Goal: Task Accomplishment & Management: Manage account settings

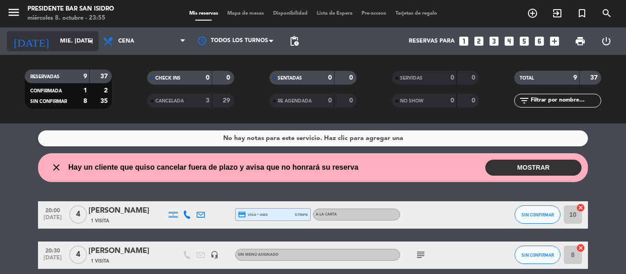
click at [78, 38] on input "mié. [DATE]" at bounding box center [93, 41] width 77 height 16
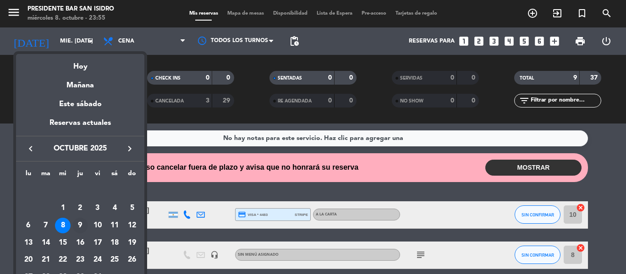
click at [81, 220] on div "9" at bounding box center [80, 226] width 16 height 16
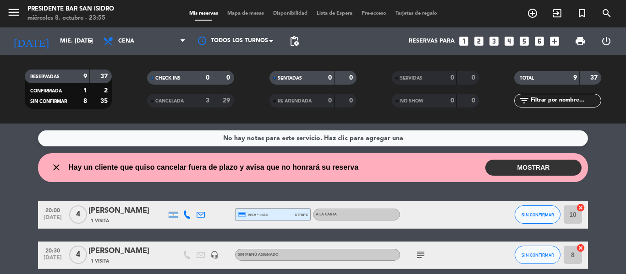
type input "[DEMOGRAPHIC_DATA] [DATE]"
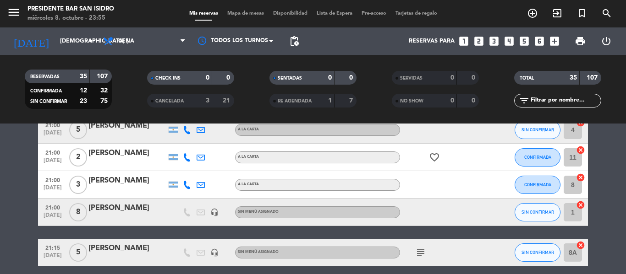
scroll to position [269, 0]
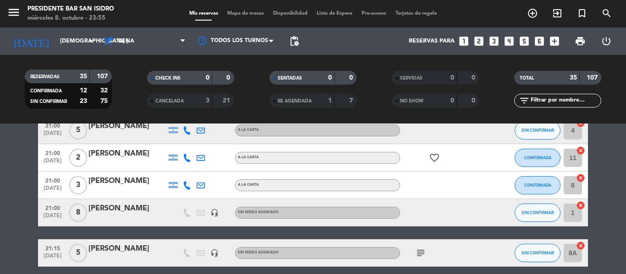
click at [216, 211] on icon "headset_mic" at bounding box center [214, 213] width 8 height 8
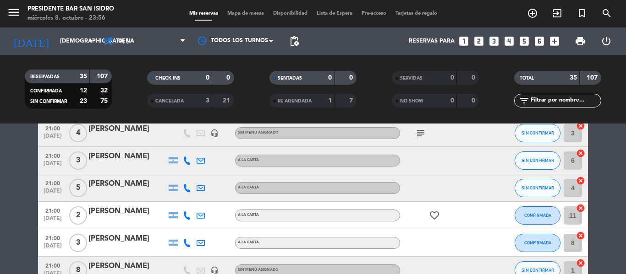
scroll to position [211, 0]
click at [535, 16] on icon "add_circle_outline" at bounding box center [532, 13] width 11 height 11
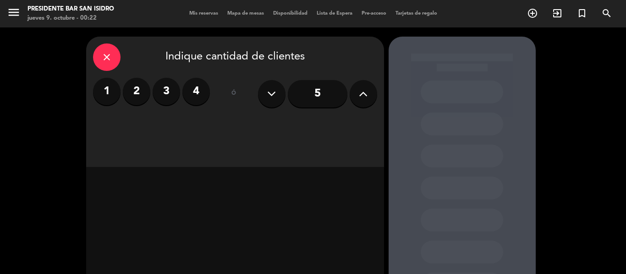
click at [362, 102] on button at bounding box center [362, 93] width 27 height 27
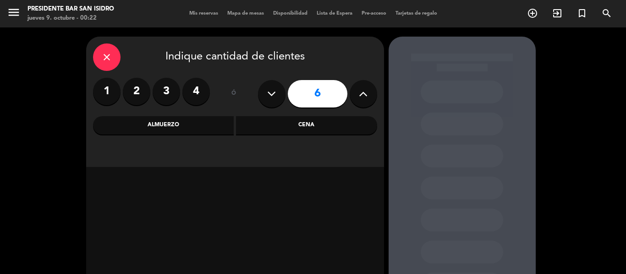
click at [298, 123] on div "Cena" at bounding box center [306, 125] width 141 height 18
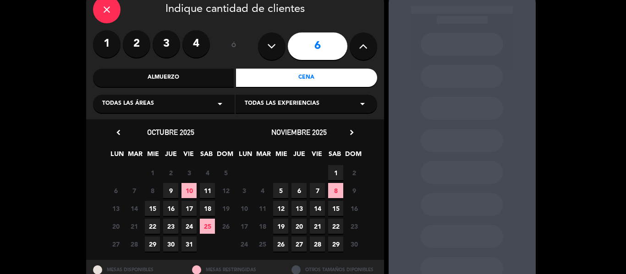
scroll to position [59, 0]
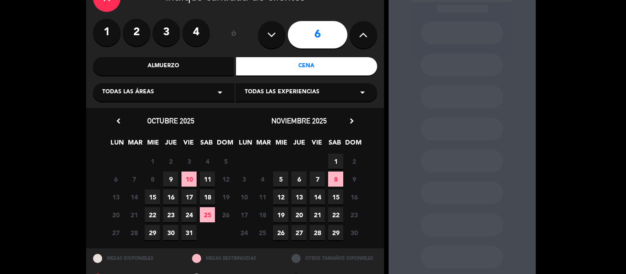
click at [172, 180] on span "9" at bounding box center [170, 179] width 15 height 15
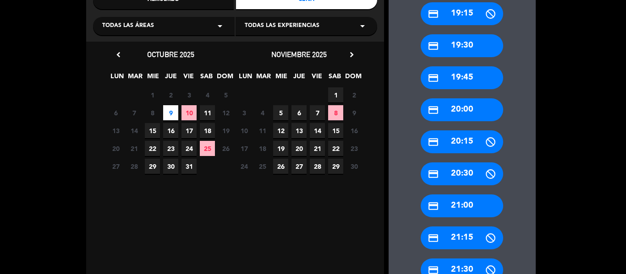
click at [456, 269] on div "credit_card 21:30" at bounding box center [461, 270] width 82 height 23
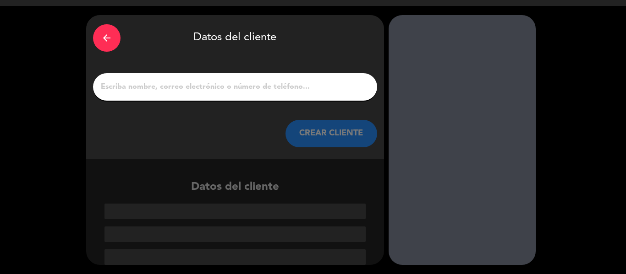
scroll to position [22, 0]
click at [218, 90] on input "1" at bounding box center [235, 87] width 270 height 13
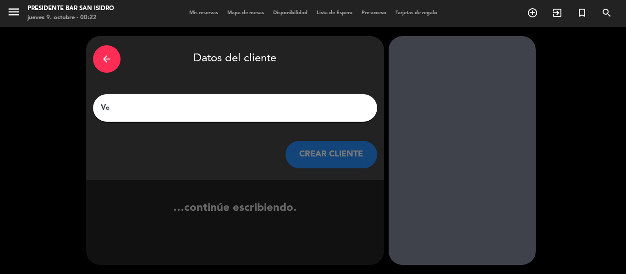
scroll to position [0, 0]
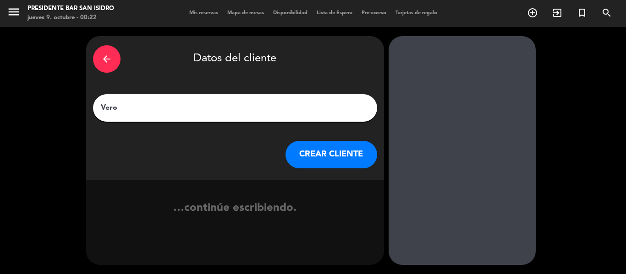
type input "Vero"
click at [352, 152] on button "CREAR CLIENTE" at bounding box center [331, 154] width 92 height 27
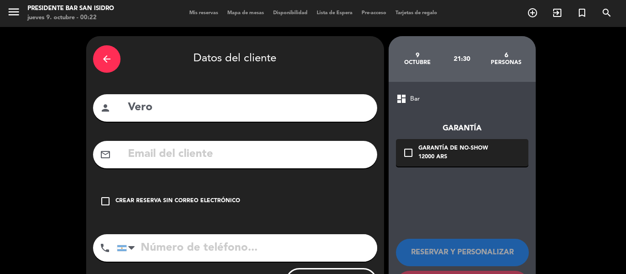
click at [173, 209] on div "check_box_outline_blank Crear reserva sin correo electrónico" at bounding box center [235, 201] width 284 height 27
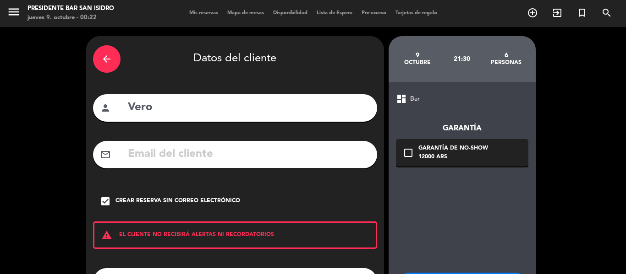
scroll to position [79, 0]
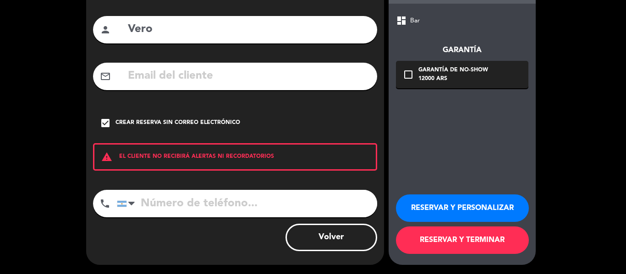
click at [459, 208] on button "RESERVAR Y PERSONALIZAR" at bounding box center [462, 208] width 133 height 27
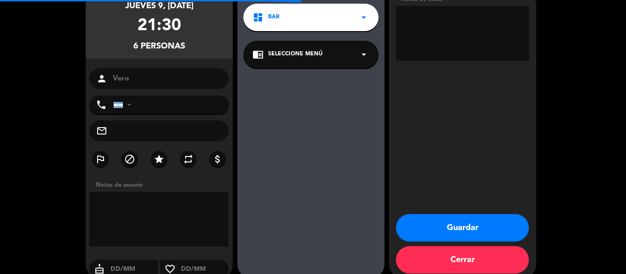
scroll to position [37, 0]
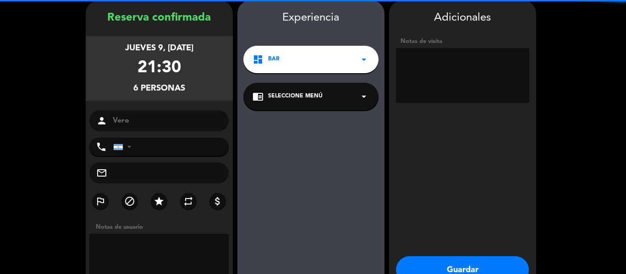
click at [431, 55] on textarea at bounding box center [462, 75] width 133 height 55
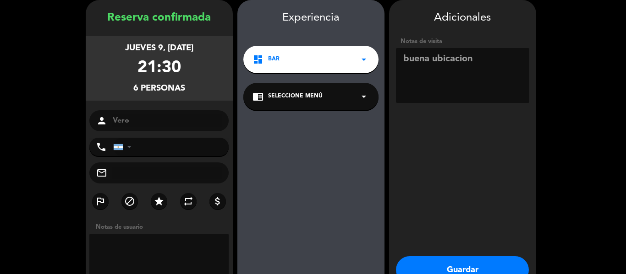
scroll to position [92, 0]
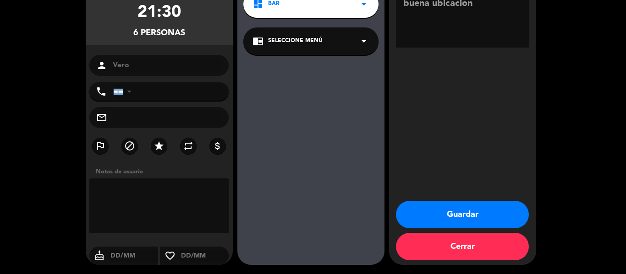
type textarea "buena ubicacion"
click at [442, 220] on button "Guardar" at bounding box center [462, 214] width 133 height 27
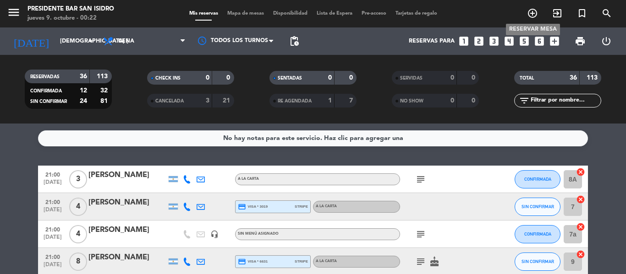
click at [528, 13] on icon "add_circle_outline" at bounding box center [532, 13] width 11 height 11
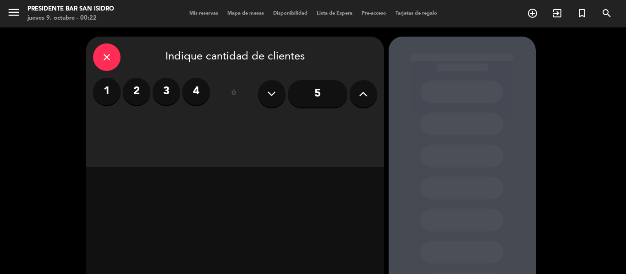
click at [126, 97] on label "2" at bounding box center [136, 91] width 27 height 27
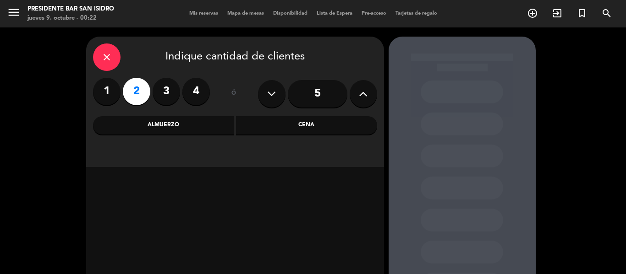
click at [291, 116] on div "Cena" at bounding box center [306, 125] width 141 height 18
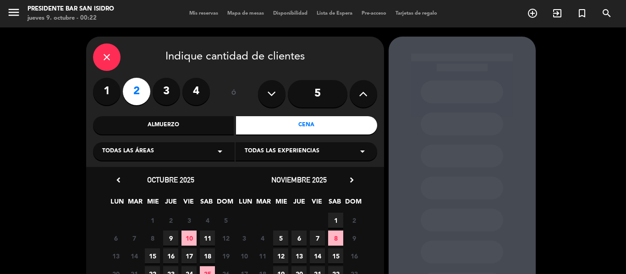
click at [177, 237] on span "9" at bounding box center [170, 238] width 15 height 15
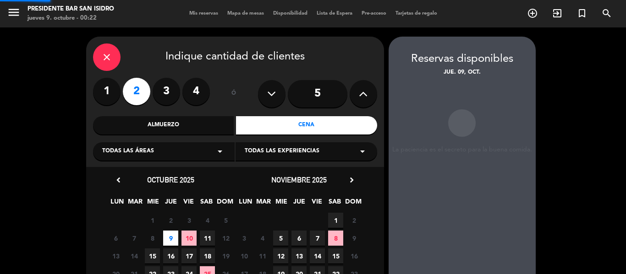
scroll to position [37, 0]
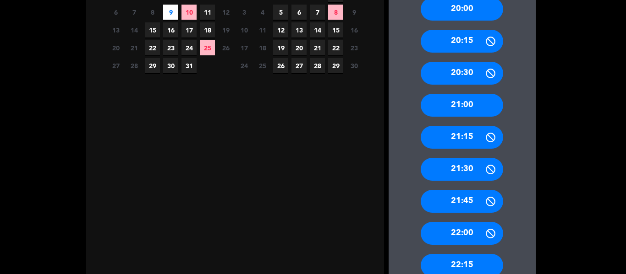
click at [453, 239] on div "22:00" at bounding box center [461, 233] width 82 height 23
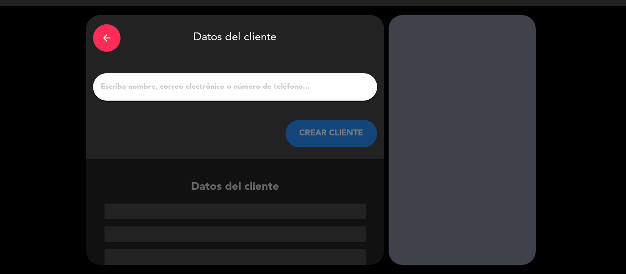
scroll to position [22, 0]
click at [247, 89] on input "1" at bounding box center [235, 87] width 270 height 13
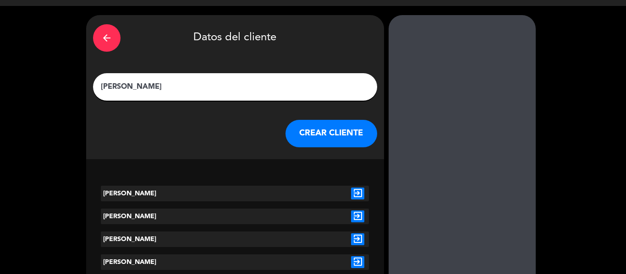
type input "[PERSON_NAME]"
click at [361, 196] on icon "exit_to_app" at bounding box center [357, 194] width 13 height 12
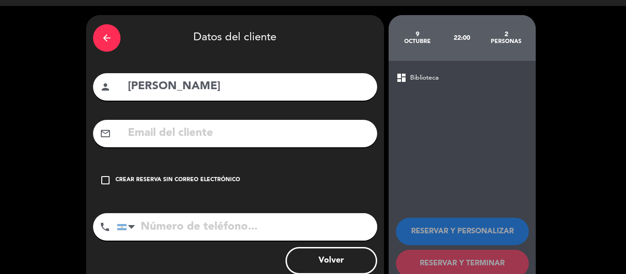
click at [158, 174] on div "check_box_outline_blank Crear reserva sin correo electrónico" at bounding box center [235, 180] width 284 height 27
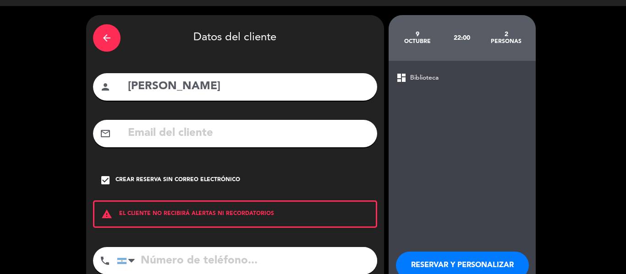
scroll to position [79, 0]
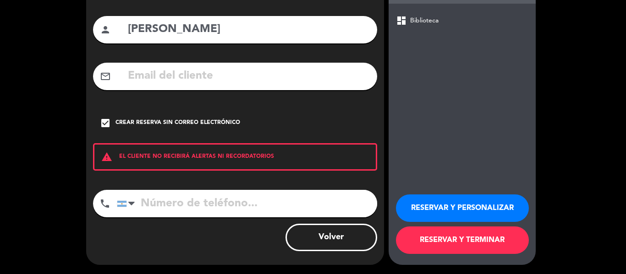
click at [438, 211] on button "RESERVAR Y PERSONALIZAR" at bounding box center [462, 208] width 133 height 27
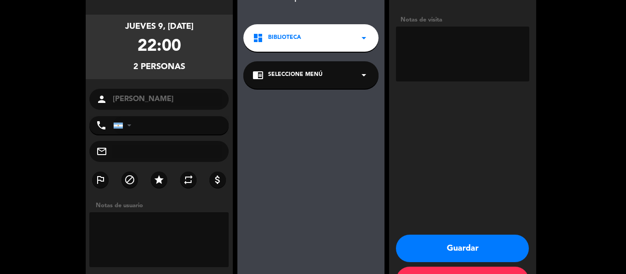
scroll to position [92, 0]
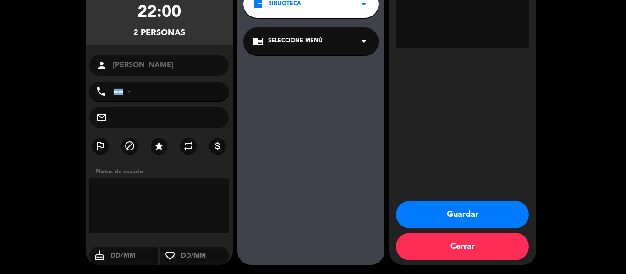
click at [462, 215] on button "Guardar" at bounding box center [462, 214] width 133 height 27
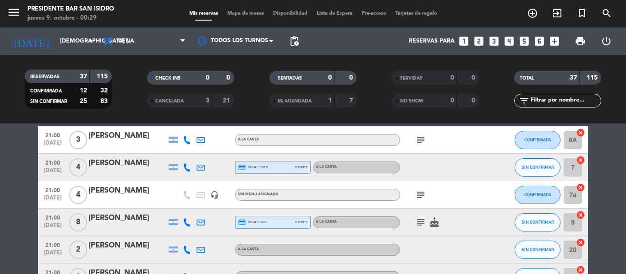
scroll to position [53, 0]
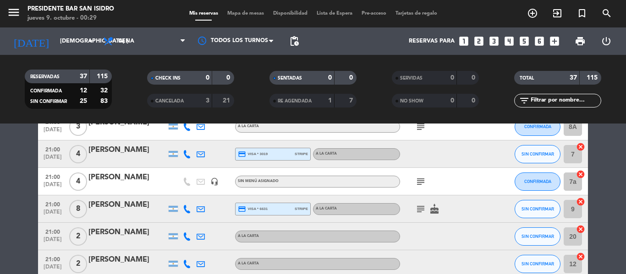
click at [145, 198] on div "21:00 [DATE] 8 [PERSON_NAME] credit_card visa * 6631 stripe A LA CARTA subject …" at bounding box center [313, 209] width 550 height 27
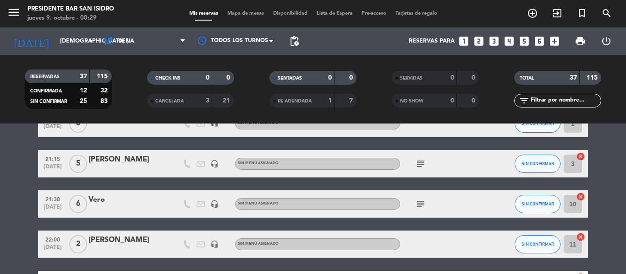
scroll to position [359, 0]
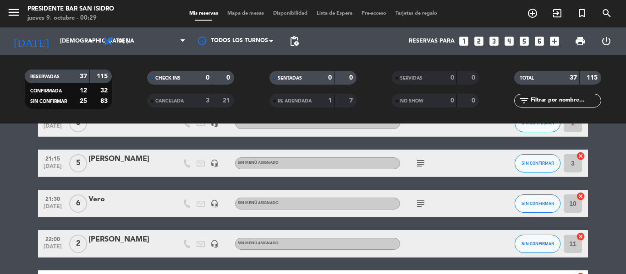
click at [212, 202] on icon "headset_mic" at bounding box center [214, 204] width 8 height 8
click at [422, 208] on icon "subject" at bounding box center [420, 203] width 11 height 11
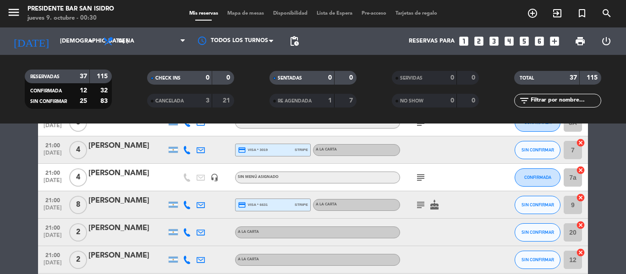
scroll to position [0, 0]
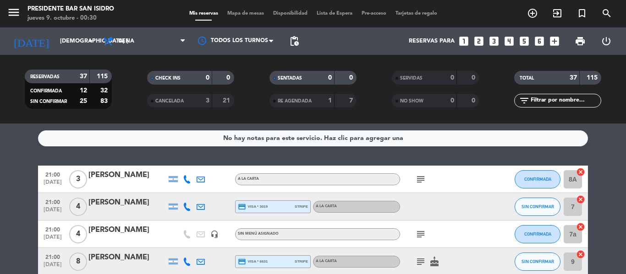
click at [31, 155] on div "No hay notas para este servicio. Haz clic para agregar una 21:00 [DATE] 3 [PERS…" at bounding box center [313, 199] width 626 height 151
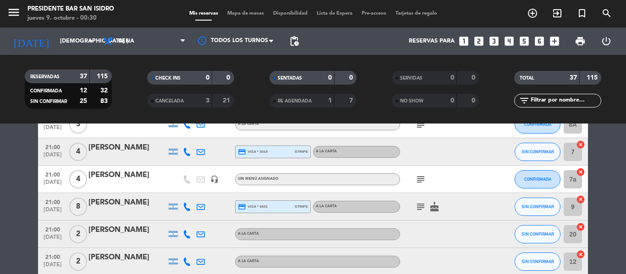
scroll to position [49, 0]
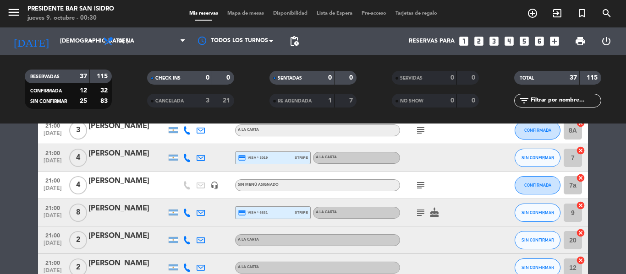
click at [213, 185] on icon "headset_mic" at bounding box center [214, 185] width 8 height 8
click at [417, 191] on div "subject" at bounding box center [441, 185] width 82 height 27
click at [421, 183] on icon "subject" at bounding box center [420, 185] width 11 height 11
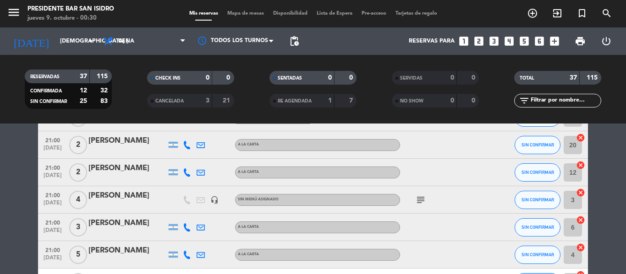
scroll to position [145, 0]
click at [217, 197] on icon "headset_mic" at bounding box center [214, 200] width 8 height 8
click at [421, 197] on icon "subject" at bounding box center [420, 199] width 11 height 11
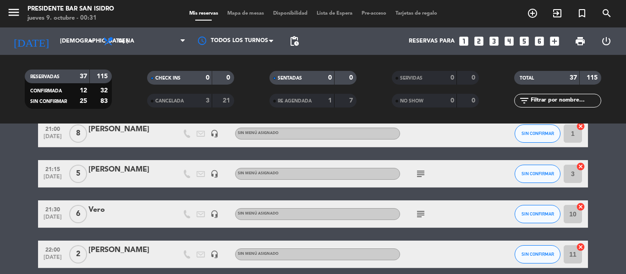
scroll to position [349, 0]
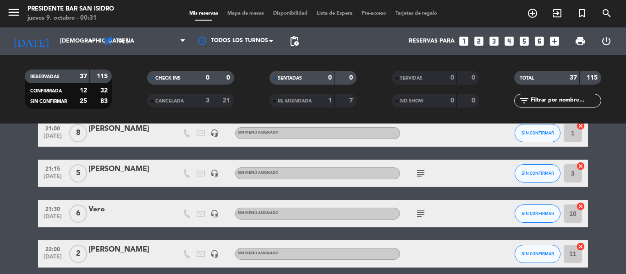
click at [422, 219] on icon "subject" at bounding box center [420, 213] width 11 height 11
click at [106, 212] on div "Vero" at bounding box center [127, 210] width 78 height 12
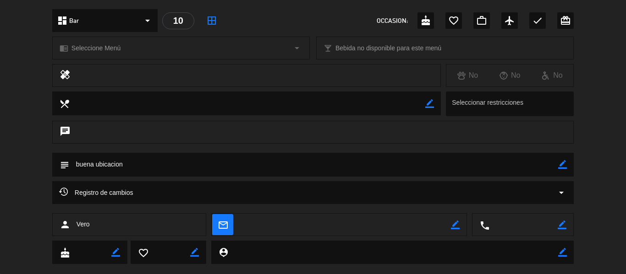
scroll to position [118, 0]
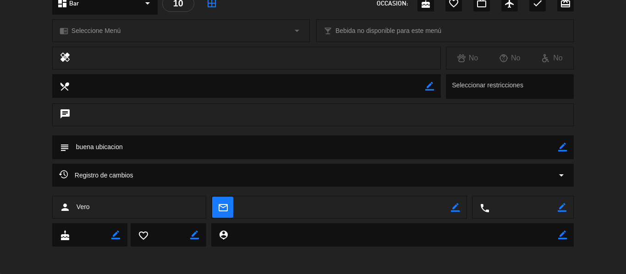
click at [565, 150] on icon "border_color" at bounding box center [562, 147] width 9 height 9
click at [73, 151] on textarea at bounding box center [313, 147] width 489 height 23
type textarea "PUBLICA - buena ubicacion"
click at [559, 149] on icon at bounding box center [562, 147] width 9 height 9
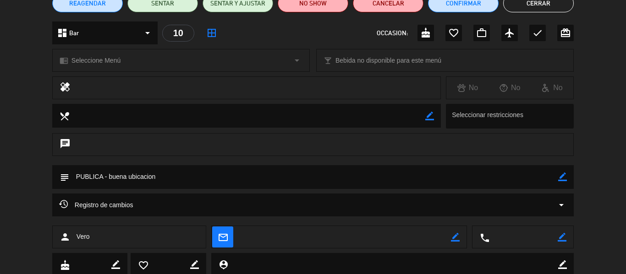
scroll to position [57, 0]
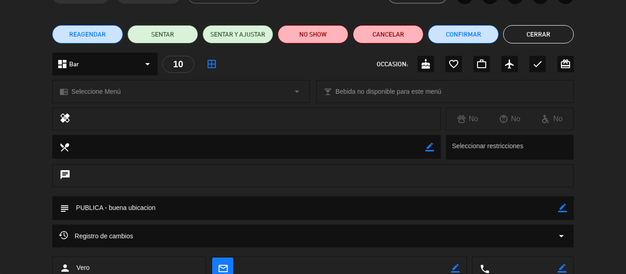
click at [532, 38] on button "Cerrar" at bounding box center [538, 34] width 71 height 18
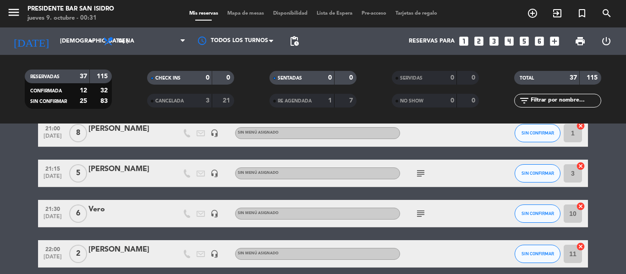
click at [421, 219] on div "subject" at bounding box center [441, 213] width 82 height 27
click at [421, 219] on icon "subject" at bounding box center [420, 213] width 11 height 11
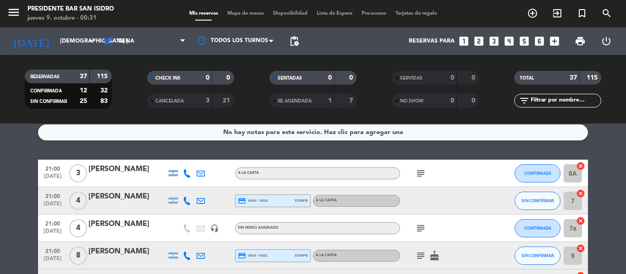
scroll to position [5, 0]
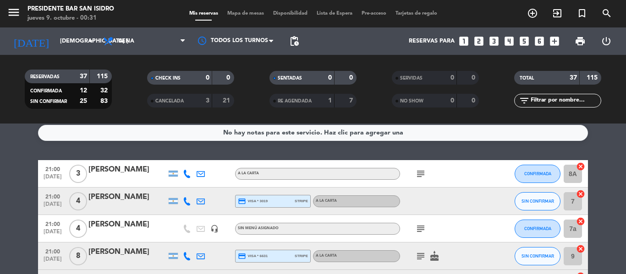
click at [419, 178] on icon "subject" at bounding box center [420, 174] width 11 height 11
click at [426, 223] on div "subject" at bounding box center [441, 228] width 82 height 27
click at [426, 224] on icon "subject" at bounding box center [420, 229] width 11 height 11
click at [425, 220] on div "subject Degustación Luxury" at bounding box center [441, 228] width 82 height 27
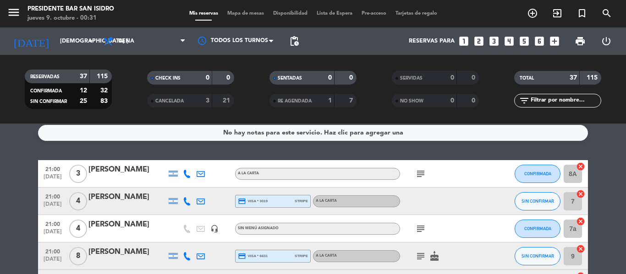
click at [418, 175] on icon "subject" at bounding box center [420, 174] width 11 height 11
click at [420, 231] on icon "subject" at bounding box center [420, 229] width 11 height 11
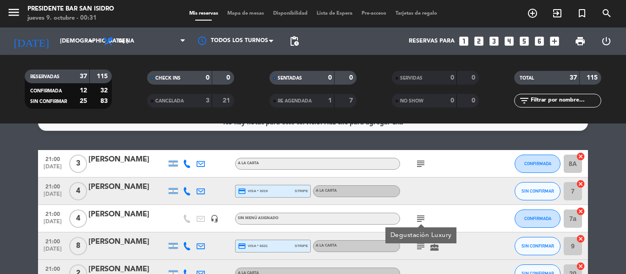
click at [420, 246] on icon "subject" at bounding box center [420, 246] width 11 height 11
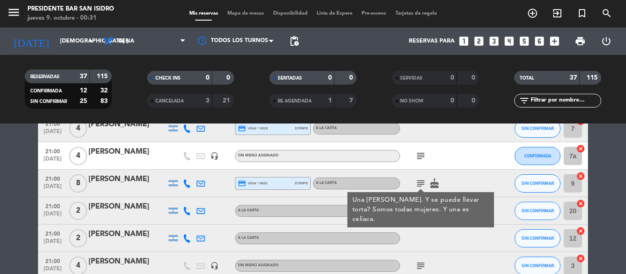
scroll to position [99, 0]
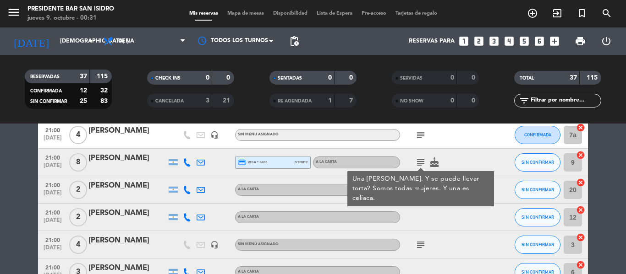
click at [420, 246] on icon "subject" at bounding box center [420, 245] width 11 height 11
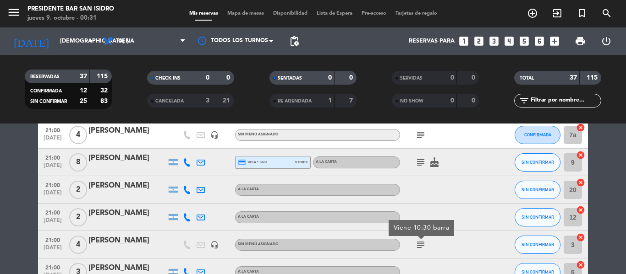
click at [470, 193] on div at bounding box center [441, 189] width 82 height 27
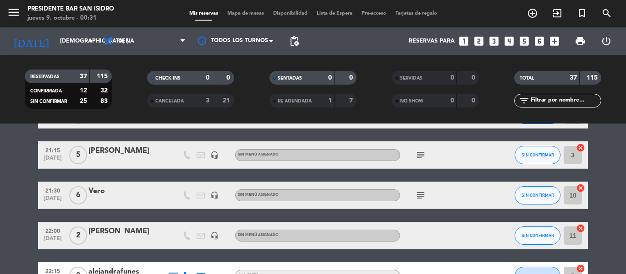
scroll to position [367, 0]
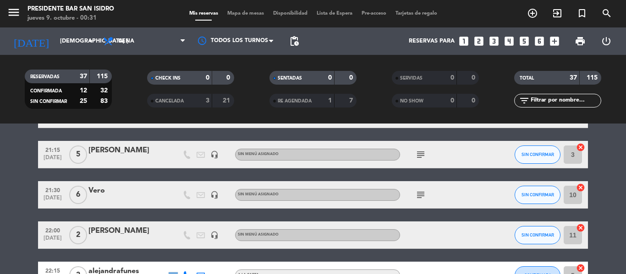
click at [124, 234] on div "[PERSON_NAME]" at bounding box center [127, 231] width 78 height 12
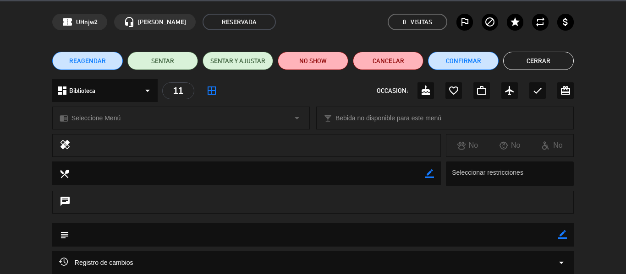
scroll to position [31, 0]
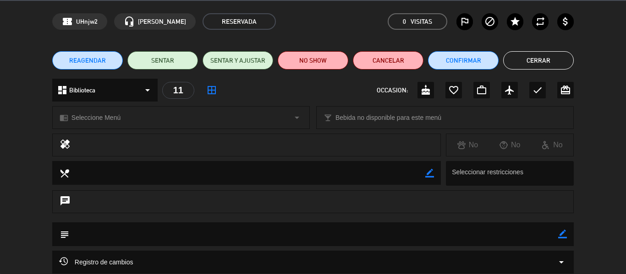
click at [564, 232] on icon "border_color" at bounding box center [562, 234] width 9 height 9
click at [409, 223] on textarea at bounding box center [313, 234] width 489 height 23
click at [565, 235] on icon at bounding box center [562, 234] width 9 height 9
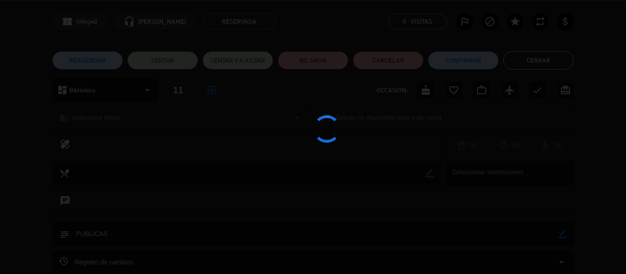
type textarea "PUBLICAS"
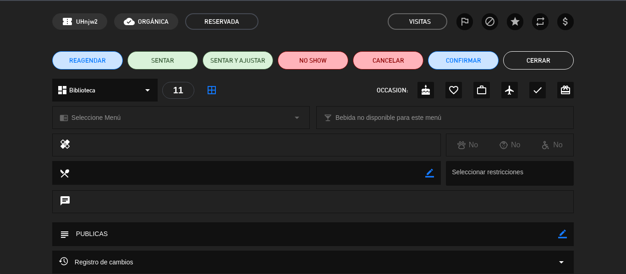
click at [524, 64] on button "Cerrar" at bounding box center [538, 60] width 71 height 18
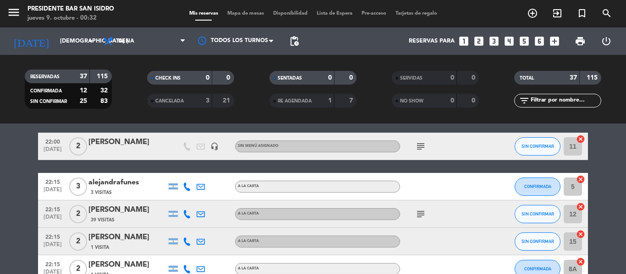
scroll to position [457, 0]
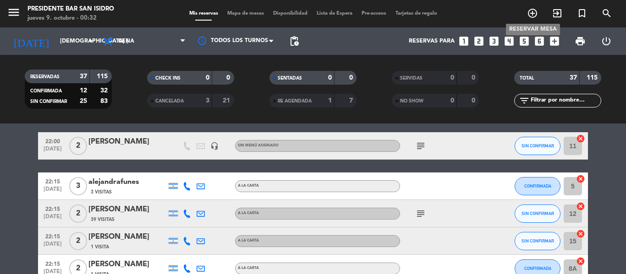
click at [531, 10] on icon "add_circle_outline" at bounding box center [532, 13] width 11 height 11
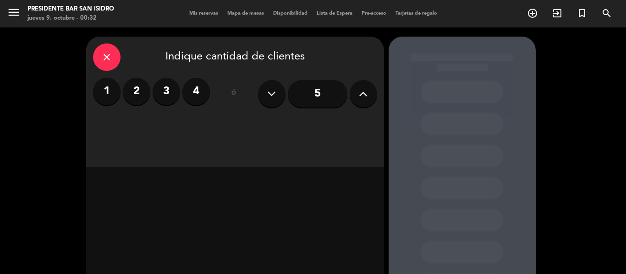
click at [374, 99] on button at bounding box center [362, 93] width 27 height 27
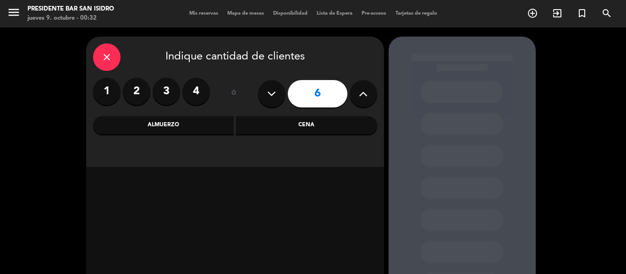
click at [304, 125] on div "Cena" at bounding box center [306, 125] width 141 height 18
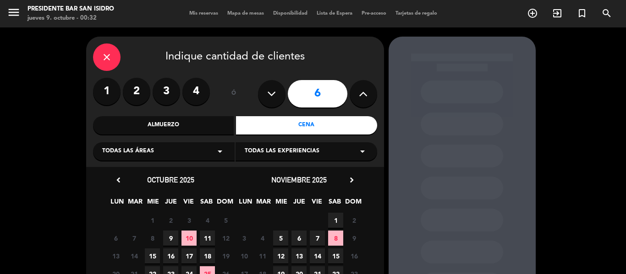
click at [170, 237] on span "9" at bounding box center [170, 238] width 15 height 15
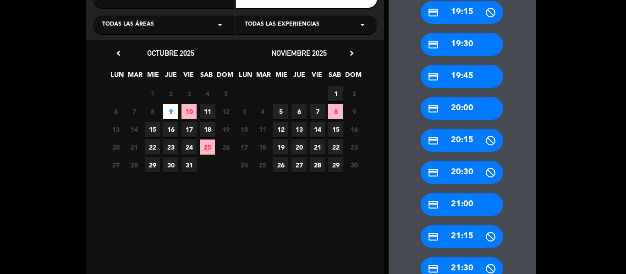
click at [483, 233] on div "credit_card 21:15" at bounding box center [461, 236] width 82 height 23
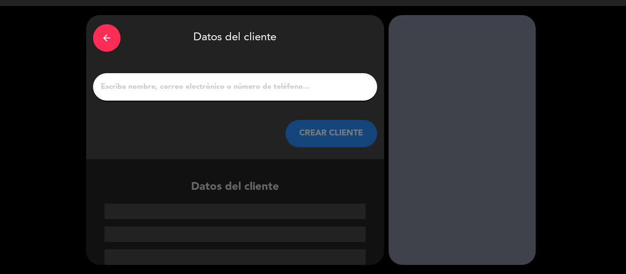
click at [107, 37] on icon "arrow_back" at bounding box center [106, 38] width 11 height 11
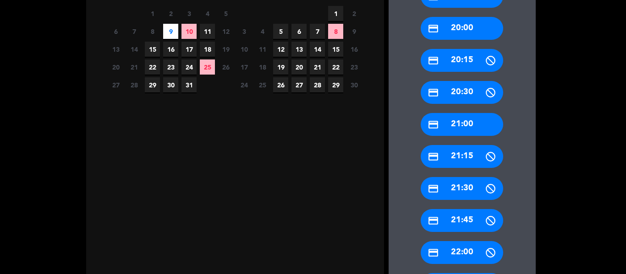
scroll to position [206, 0]
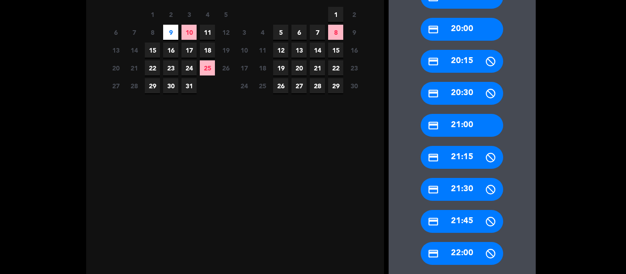
click at [456, 251] on div "credit_card 22:00" at bounding box center [461, 253] width 82 height 23
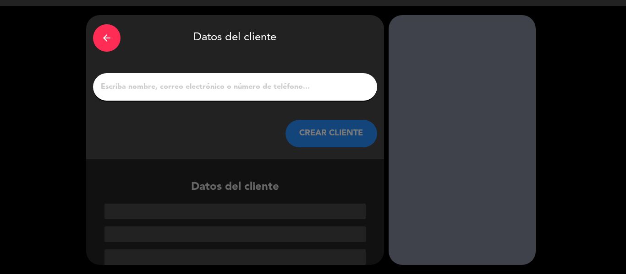
click at [244, 82] on input "1" at bounding box center [235, 87] width 270 height 13
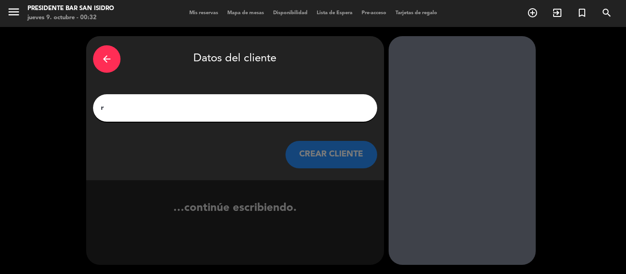
scroll to position [0, 0]
type input "r"
type input "R"
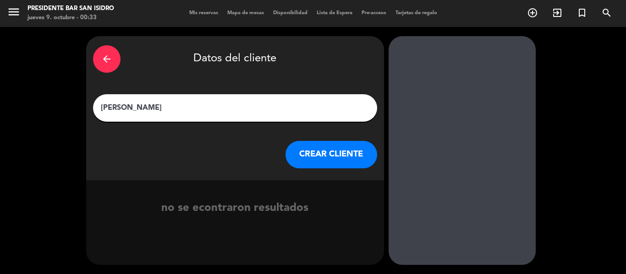
type input "[PERSON_NAME]"
click at [327, 159] on button "CREAR CLIENTE" at bounding box center [331, 154] width 92 height 27
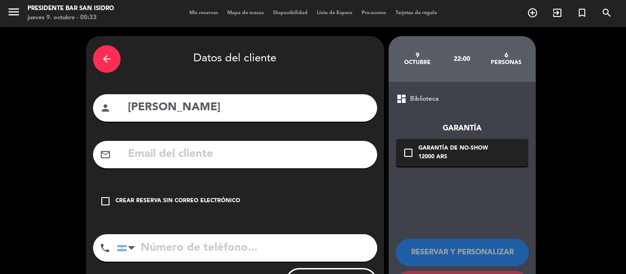
click at [179, 207] on div "check_box_outline_blank Crear reserva sin correo electrónico" at bounding box center [235, 201] width 284 height 27
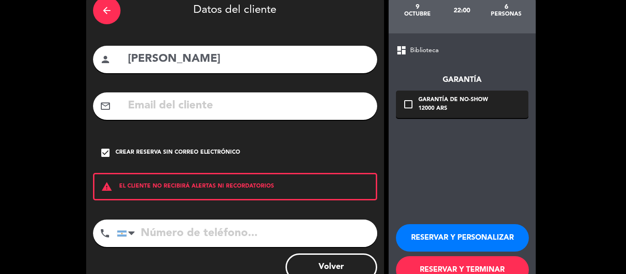
scroll to position [51, 0]
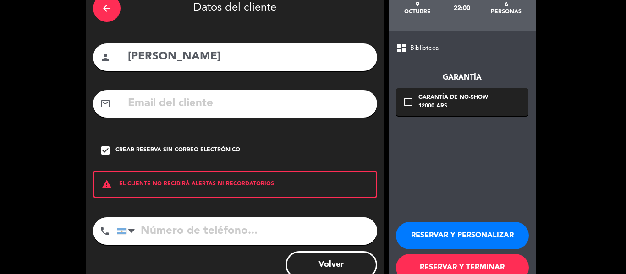
click at [444, 231] on button "RESERVAR Y PERSONALIZAR" at bounding box center [462, 235] width 133 height 27
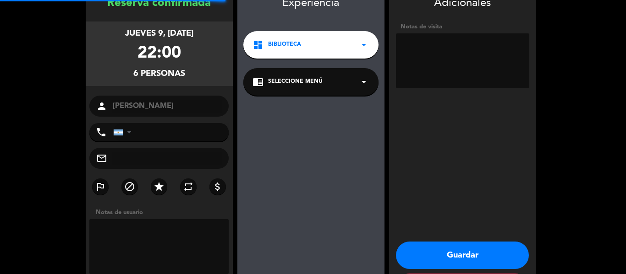
scroll to position [37, 0]
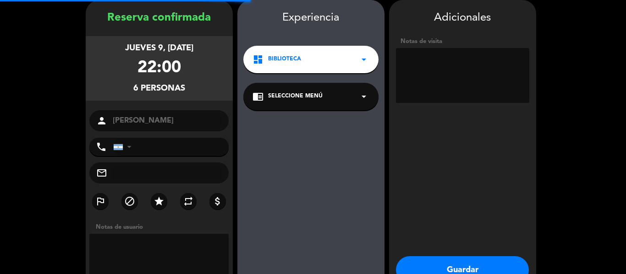
click at [424, 79] on textarea at bounding box center [462, 75] width 133 height 55
type textarea "pub"
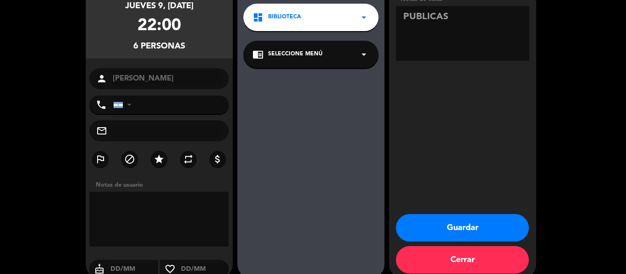
scroll to position [79, 0]
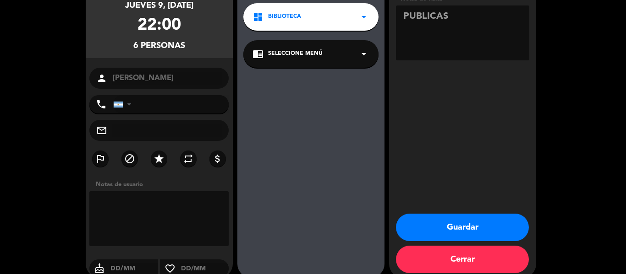
type textarea "PUBLICAS"
click at [439, 224] on button "Guardar" at bounding box center [462, 227] width 133 height 27
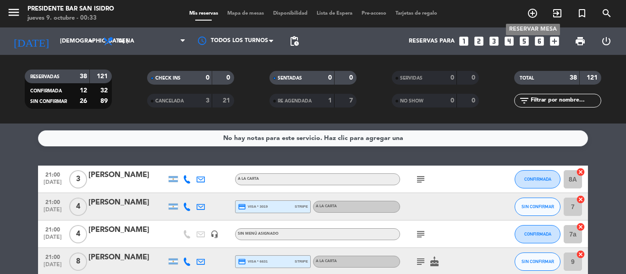
click at [533, 16] on icon "add_circle_outline" at bounding box center [532, 13] width 11 height 11
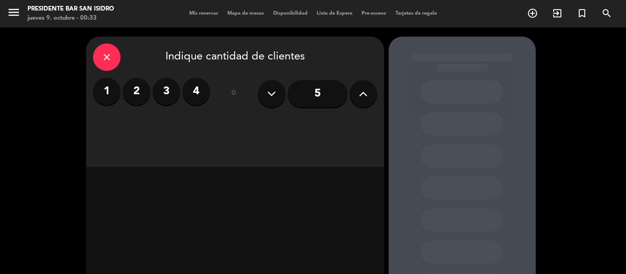
click at [200, 92] on label "4" at bounding box center [195, 91] width 27 height 27
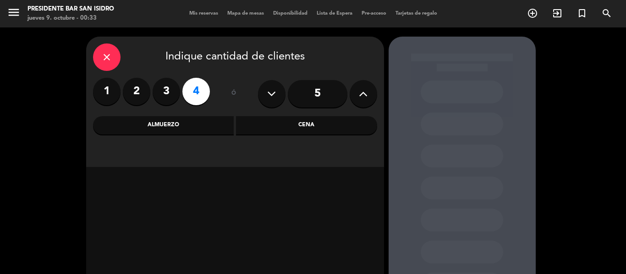
click at [306, 126] on div "Cena" at bounding box center [306, 125] width 141 height 18
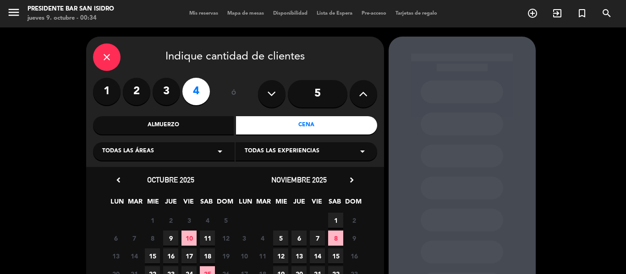
scroll to position [30, 0]
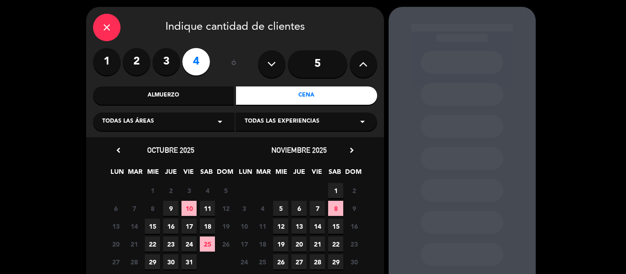
click at [168, 203] on span "9" at bounding box center [170, 208] width 15 height 15
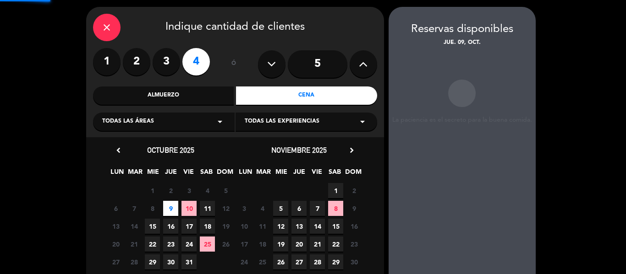
scroll to position [37, 0]
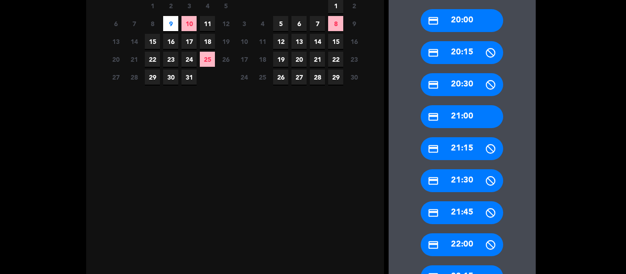
click at [456, 180] on div "credit_card 21:30" at bounding box center [461, 180] width 82 height 23
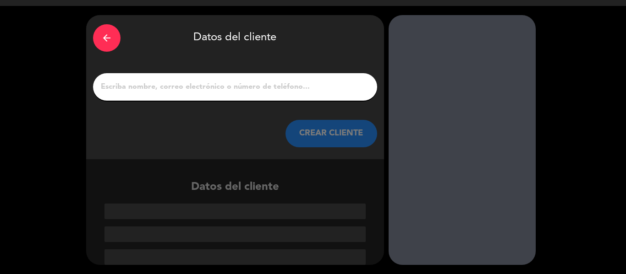
click at [249, 84] on input "1" at bounding box center [235, 87] width 270 height 13
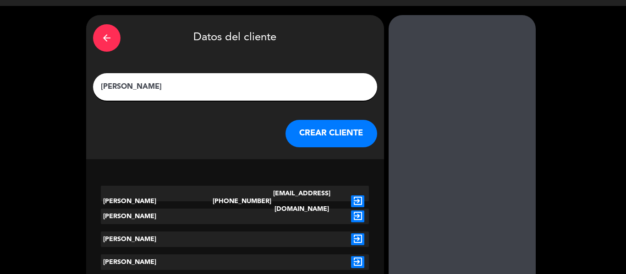
type input "[PERSON_NAME]"
click at [331, 147] on button "CREAR CLIENTE" at bounding box center [331, 133] width 92 height 27
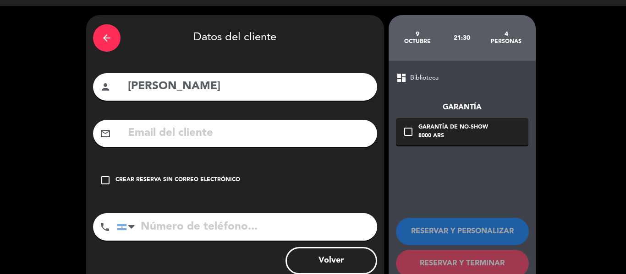
click at [200, 179] on div "Crear reserva sin correo electrónico" at bounding box center [177, 180] width 125 height 9
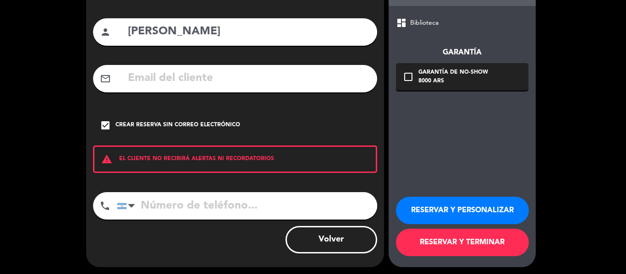
scroll to position [79, 0]
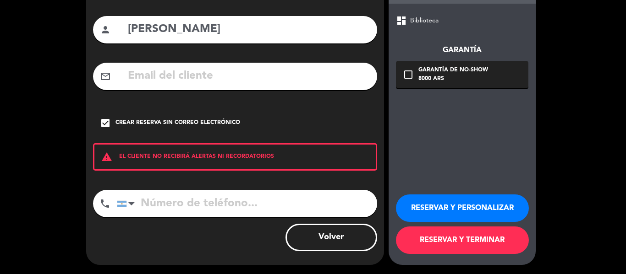
click at [453, 209] on button "RESERVAR Y PERSONALIZAR" at bounding box center [462, 208] width 133 height 27
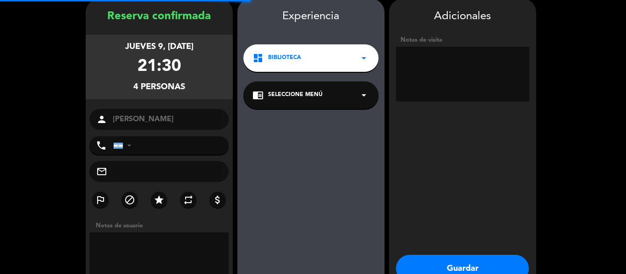
scroll to position [37, 0]
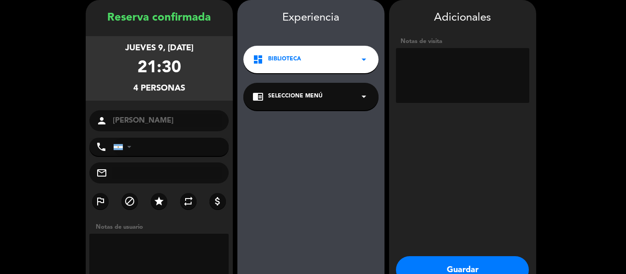
click at [427, 101] on textarea at bounding box center [462, 75] width 133 height 55
click at [423, 84] on textarea at bounding box center [462, 75] width 133 height 55
click at [478, 57] on textarea at bounding box center [462, 75] width 133 height 55
click at [416, 75] on textarea at bounding box center [462, 75] width 133 height 55
click at [425, 75] on textarea at bounding box center [462, 75] width 133 height 55
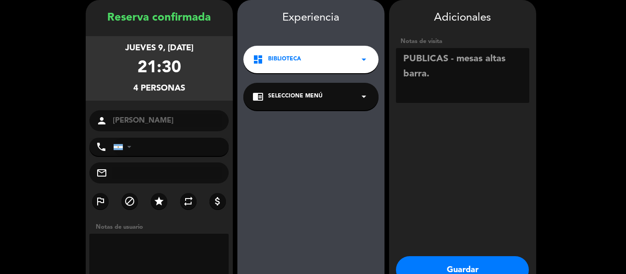
click at [535, 46] on div "Adicionales Notas de visita" at bounding box center [462, 58] width 147 height 98
click at [512, 54] on textarea at bounding box center [462, 75] width 133 height 55
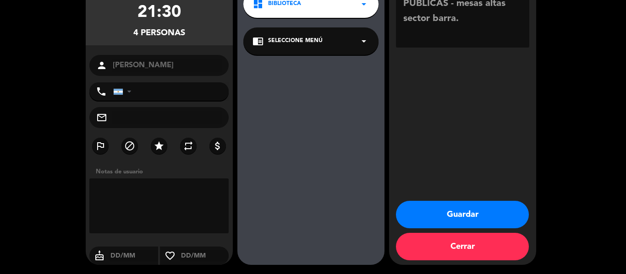
type textarea "PUBLICAS - mesas altas sector barra."
click at [445, 211] on button "Guardar" at bounding box center [462, 214] width 133 height 27
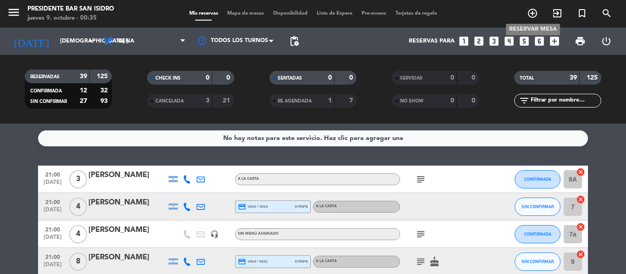
click at [530, 12] on icon "add_circle_outline" at bounding box center [532, 13] width 11 height 11
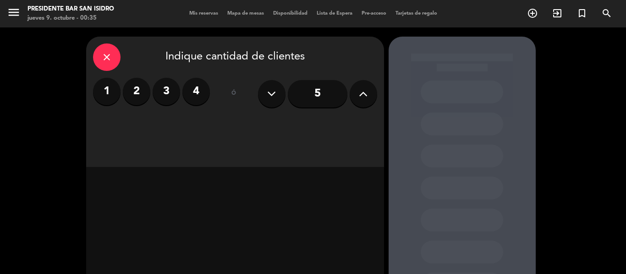
click at [327, 97] on input "5" at bounding box center [318, 93] width 60 height 27
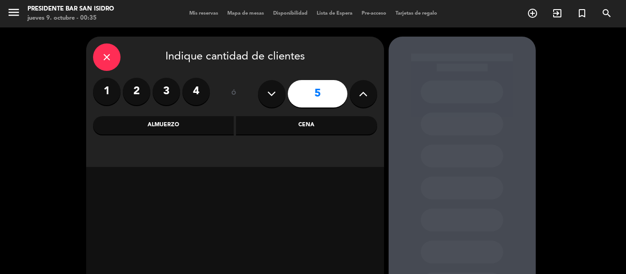
click at [295, 124] on div "Cena" at bounding box center [306, 125] width 141 height 18
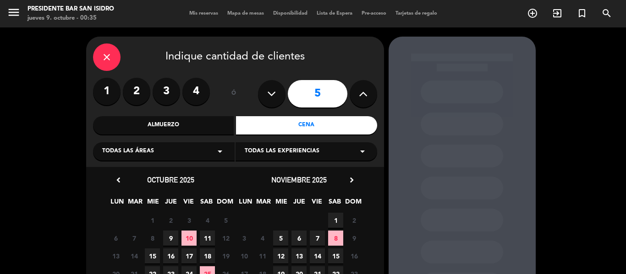
click at [170, 240] on span "9" at bounding box center [170, 238] width 15 height 15
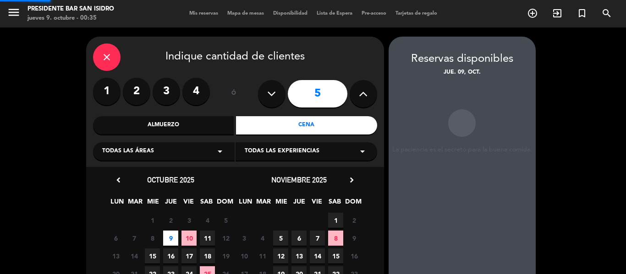
scroll to position [37, 0]
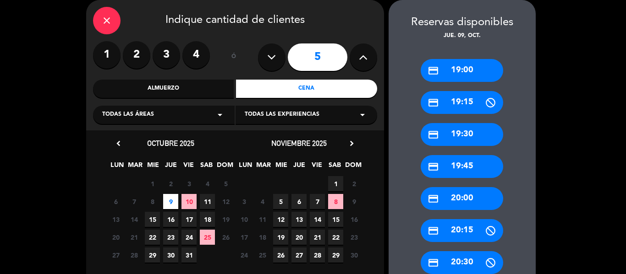
click at [168, 200] on span "9" at bounding box center [170, 201] width 15 height 15
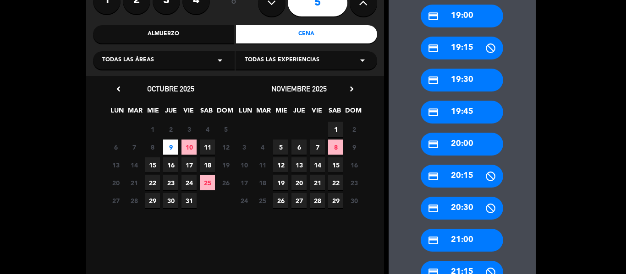
scroll to position [93, 0]
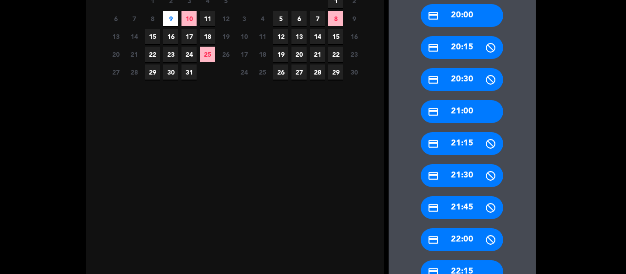
click at [466, 173] on div "credit_card 21:30" at bounding box center [461, 175] width 82 height 23
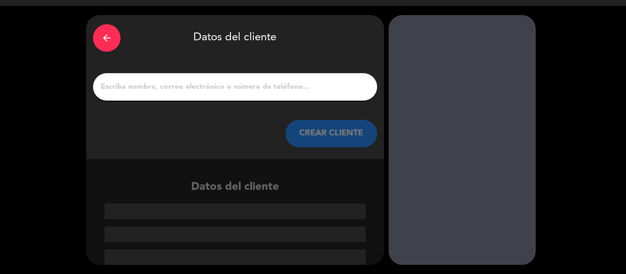
click at [232, 78] on div at bounding box center [235, 86] width 284 height 27
click at [231, 91] on input "1" at bounding box center [235, 87] width 270 height 13
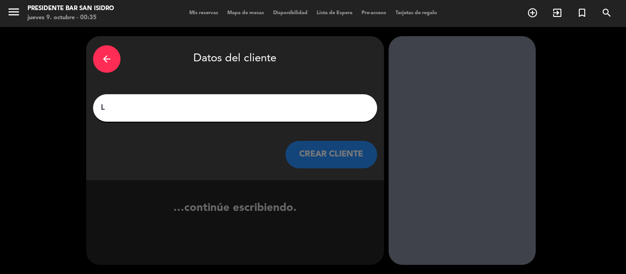
scroll to position [0, 0]
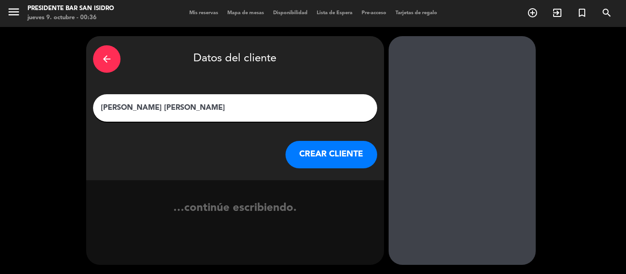
type input "[PERSON_NAME] [PERSON_NAME]"
click at [300, 149] on button "CREAR CLIENTE" at bounding box center [331, 154] width 92 height 27
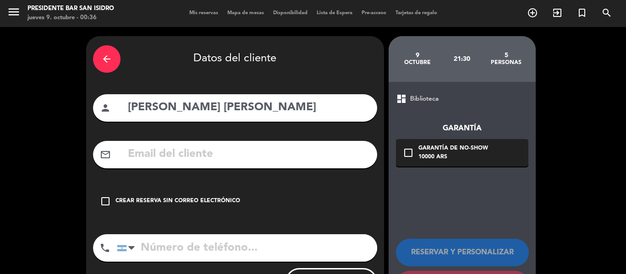
click at [164, 203] on div "Crear reserva sin correo electrónico" at bounding box center [177, 201] width 125 height 9
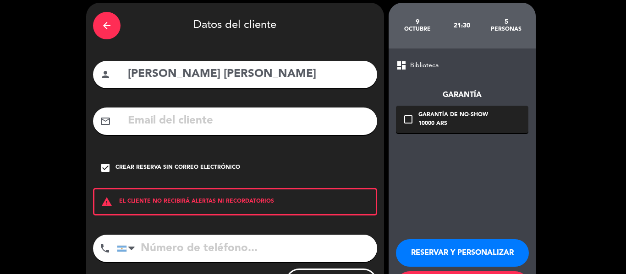
scroll to position [38, 0]
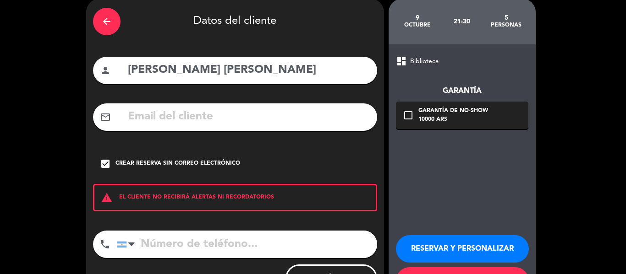
click at [453, 236] on button "RESERVAR Y PERSONALIZAR" at bounding box center [462, 248] width 133 height 27
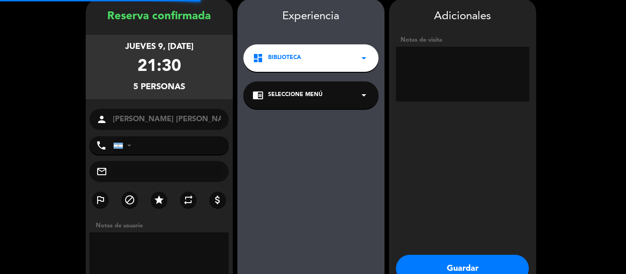
scroll to position [37, 0]
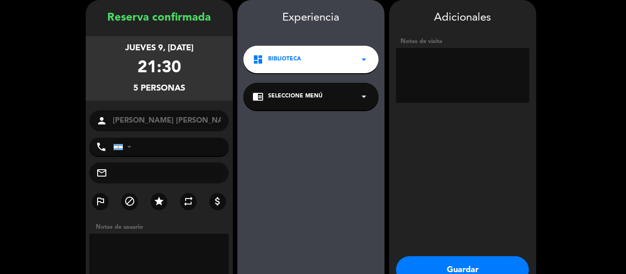
click at [435, 80] on textarea at bounding box center [462, 75] width 133 height 55
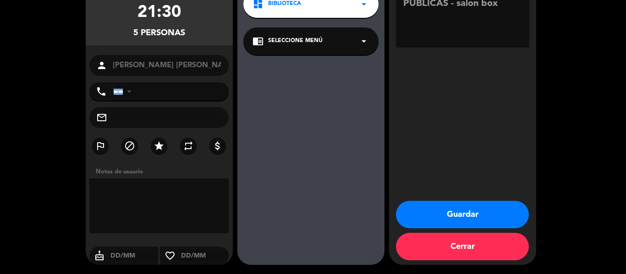
type textarea "PUBLICAS - salon box"
click at [441, 209] on button "Guardar" at bounding box center [462, 214] width 133 height 27
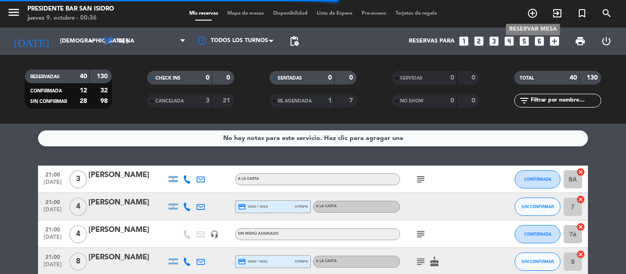
click at [533, 12] on icon "add_circle_outline" at bounding box center [532, 13] width 11 height 11
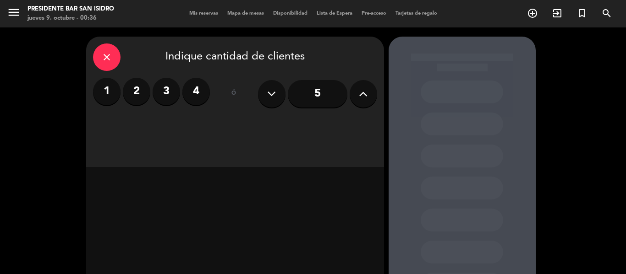
click at [164, 93] on label "3" at bounding box center [166, 91] width 27 height 27
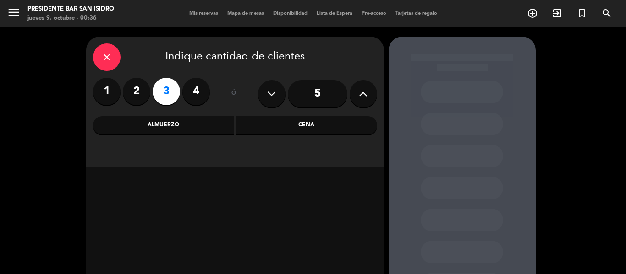
click at [291, 129] on div "Cena" at bounding box center [306, 125] width 141 height 18
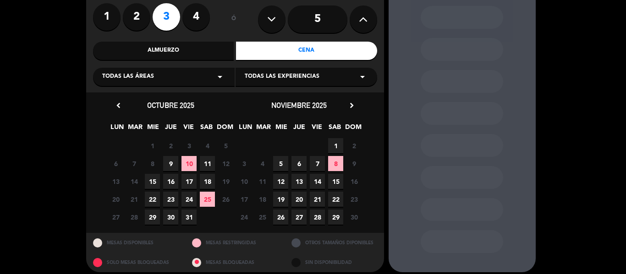
scroll to position [75, 0]
click at [171, 160] on span "9" at bounding box center [170, 163] width 15 height 15
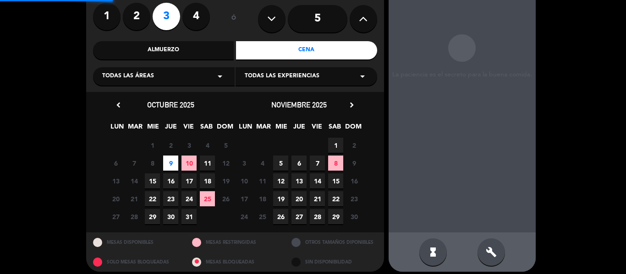
scroll to position [37, 0]
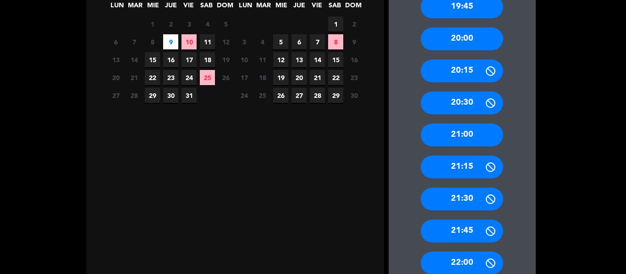
click at [465, 199] on div "21:30" at bounding box center [461, 199] width 82 height 23
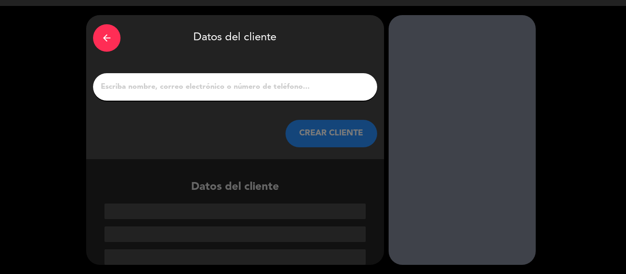
scroll to position [22, 0]
click at [261, 87] on input "1" at bounding box center [235, 87] width 270 height 13
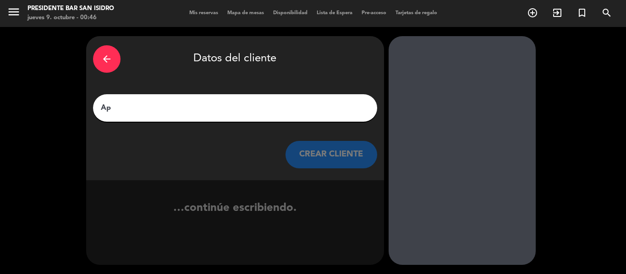
type input "A"
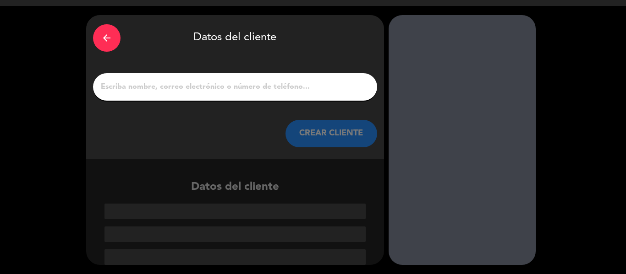
type input "p"
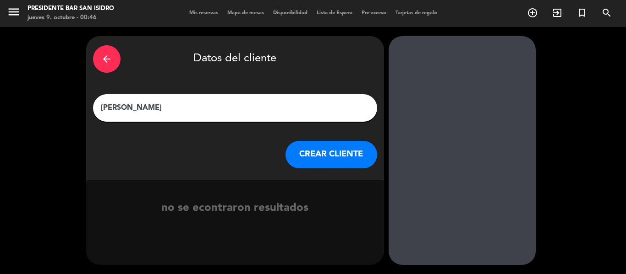
type input "[PERSON_NAME]"
click at [325, 148] on button "CREAR CLIENTE" at bounding box center [331, 154] width 92 height 27
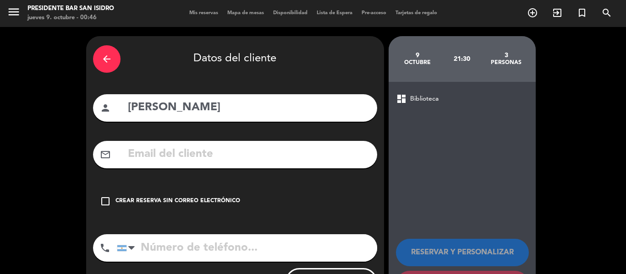
click at [179, 194] on div "check_box_outline_blank Crear reserva sin correo electrónico" at bounding box center [235, 201] width 284 height 27
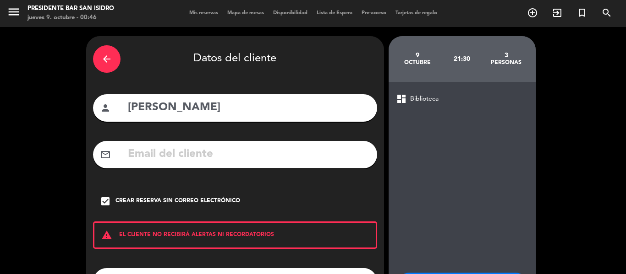
scroll to position [79, 0]
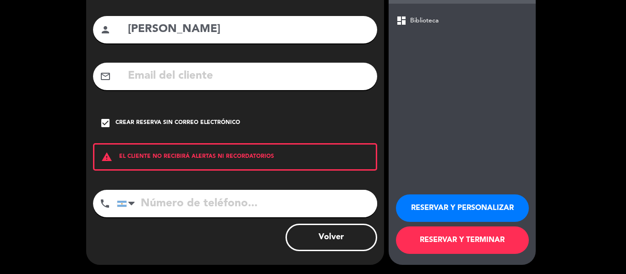
click at [446, 205] on button "RESERVAR Y PERSONALIZAR" at bounding box center [462, 208] width 133 height 27
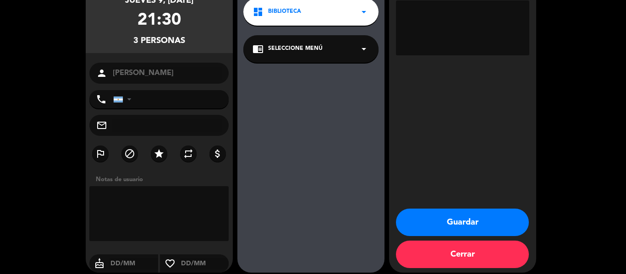
scroll to position [86, 0]
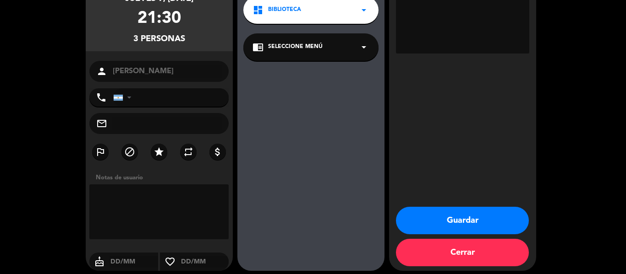
click at [450, 220] on button "Guardar" at bounding box center [462, 220] width 133 height 27
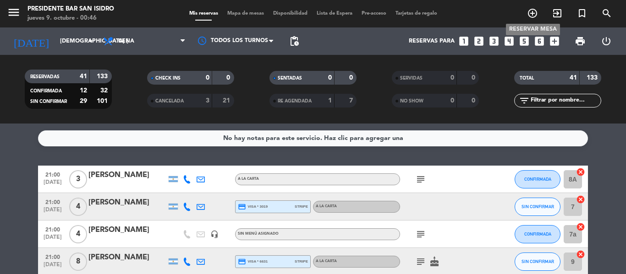
click at [534, 13] on icon "add_circle_outline" at bounding box center [532, 13] width 11 height 11
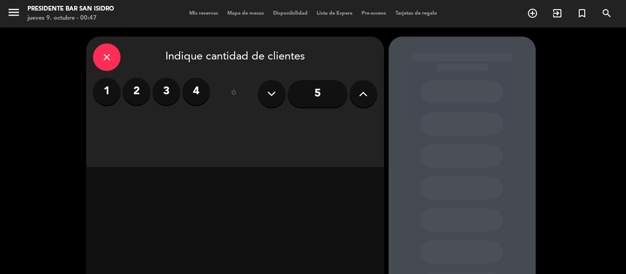
click at [272, 134] on div "close Indique cantidad de clientes 1 2 3 4 ó 5" at bounding box center [235, 102] width 298 height 131
click at [170, 94] on label "3" at bounding box center [166, 91] width 27 height 27
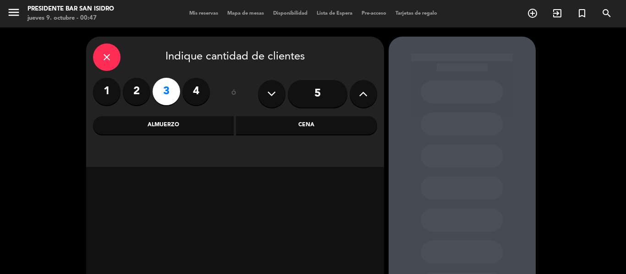
click at [302, 134] on div "Cena" at bounding box center [306, 125] width 141 height 18
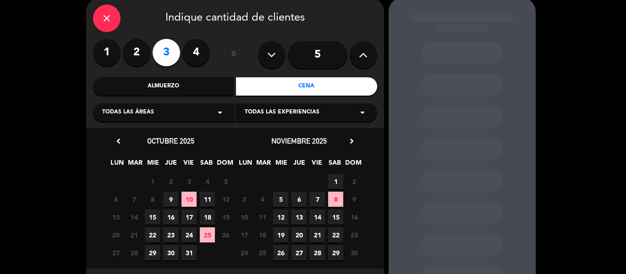
click at [173, 199] on span "9" at bounding box center [170, 199] width 15 height 15
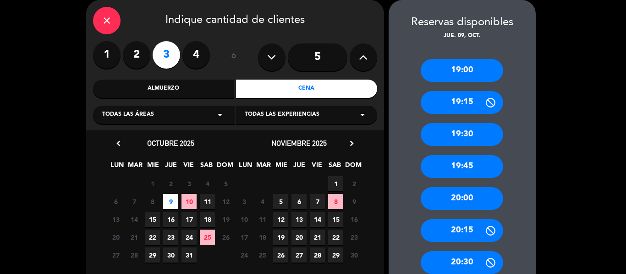
scroll to position [70, 0]
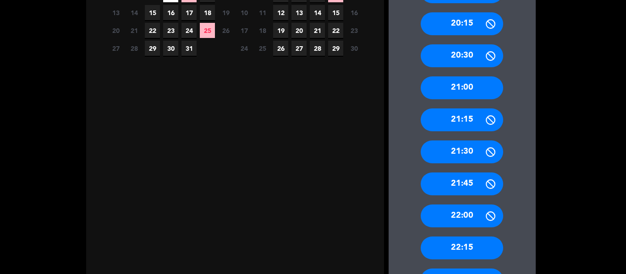
click at [456, 223] on div "22:00" at bounding box center [461, 216] width 82 height 23
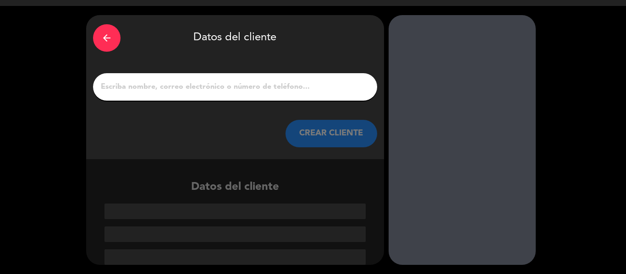
click at [282, 86] on input "1" at bounding box center [235, 87] width 270 height 13
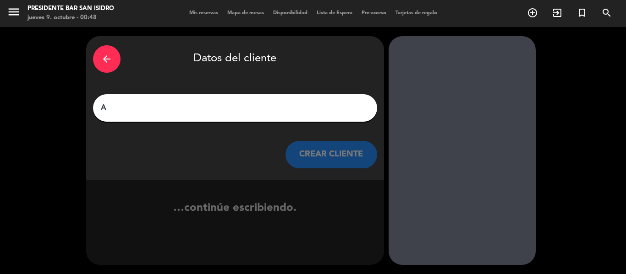
scroll to position [0, 0]
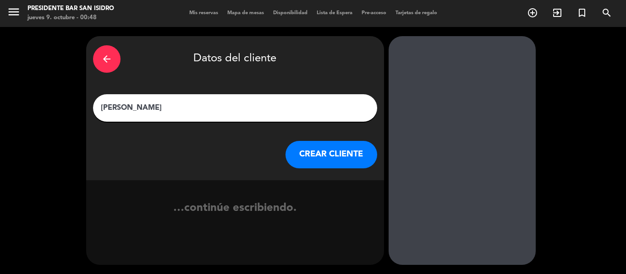
type input "[PERSON_NAME]"
click at [317, 161] on button "CREAR CLIENTE" at bounding box center [331, 154] width 92 height 27
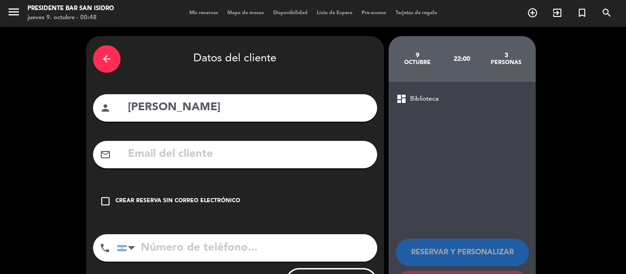
click at [154, 209] on div "check_box_outline_blank Crear reserva sin correo electrónico" at bounding box center [235, 201] width 284 height 27
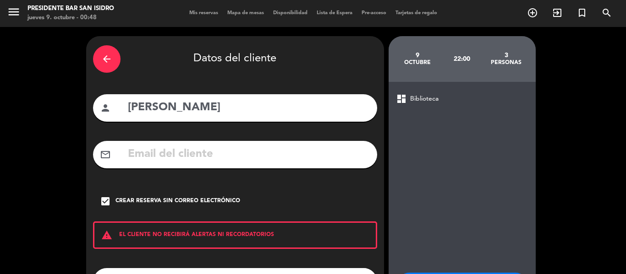
scroll to position [79, 0]
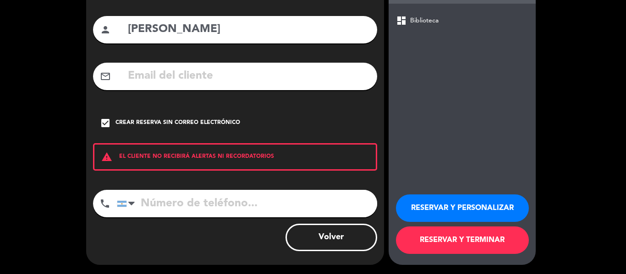
click at [438, 243] on button "RESERVAR Y TERMINAR" at bounding box center [462, 240] width 133 height 27
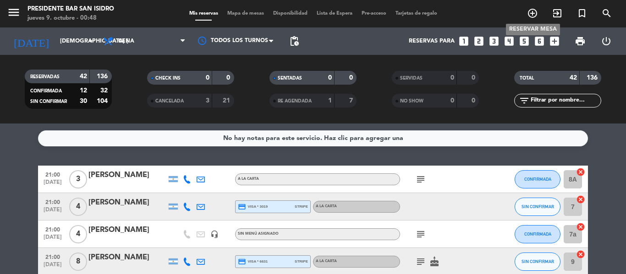
click at [534, 16] on icon "add_circle_outline" at bounding box center [532, 13] width 11 height 11
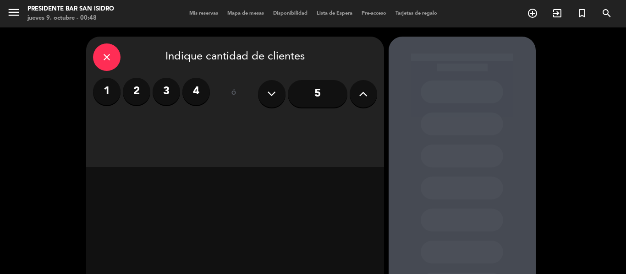
click at [145, 86] on label "2" at bounding box center [136, 91] width 27 height 27
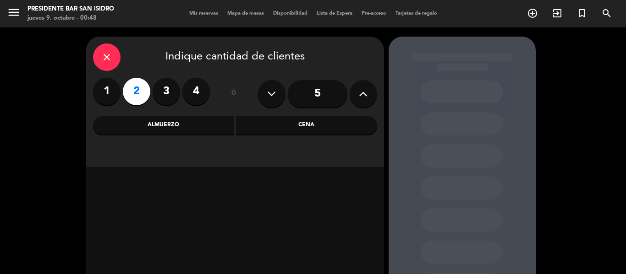
click at [302, 127] on div "Cena" at bounding box center [306, 125] width 141 height 18
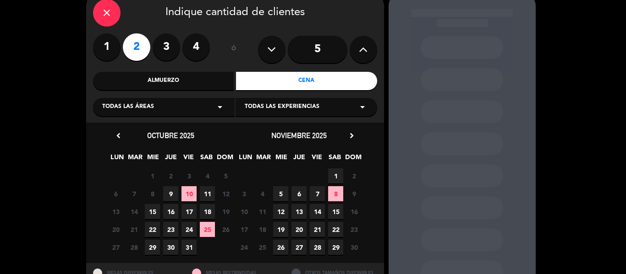
click at [166, 192] on span "9" at bounding box center [170, 193] width 15 height 15
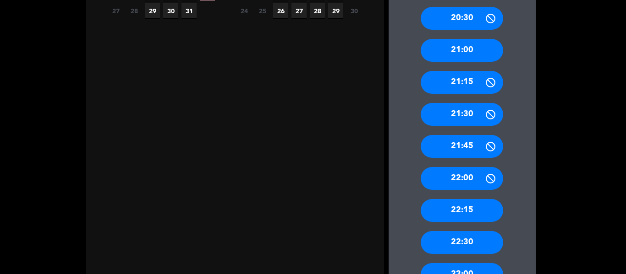
click at [456, 203] on div "22:15" at bounding box center [461, 210] width 82 height 23
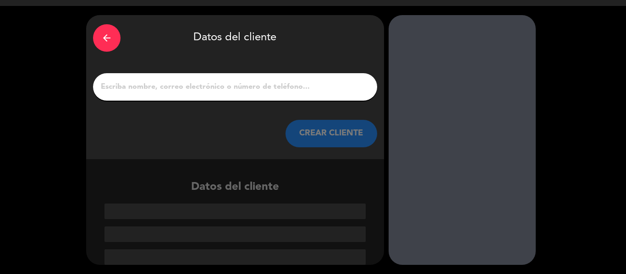
scroll to position [22, 0]
click at [456, 203] on div at bounding box center [461, 140] width 147 height 250
click at [245, 81] on input "1" at bounding box center [235, 87] width 270 height 13
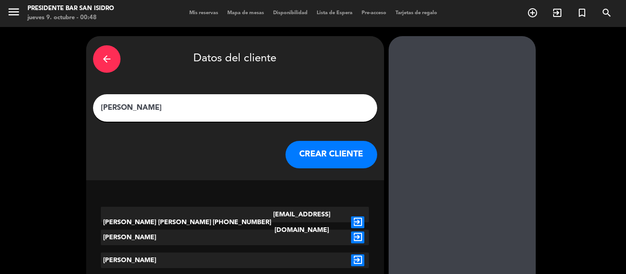
scroll to position [0, 0]
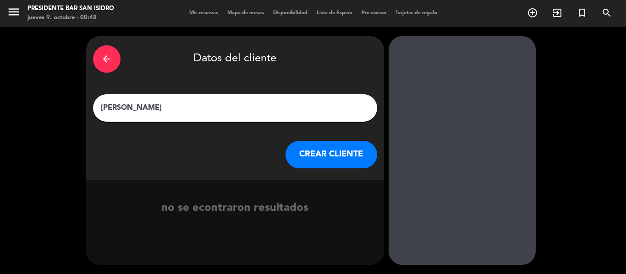
type input "[PERSON_NAME]"
click at [318, 169] on div "arrow_back Datos del cliente [PERSON_NAME] [PERSON_NAME] CLIENTE" at bounding box center [235, 108] width 298 height 144
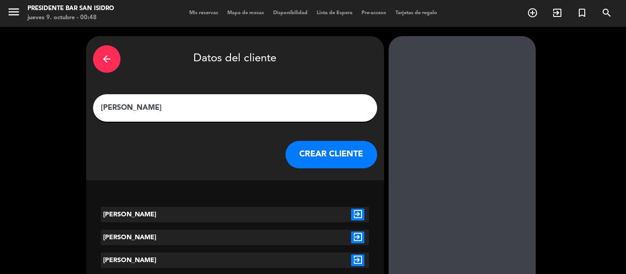
click at [288, 149] on button "CREAR CLIENTE" at bounding box center [331, 154] width 92 height 27
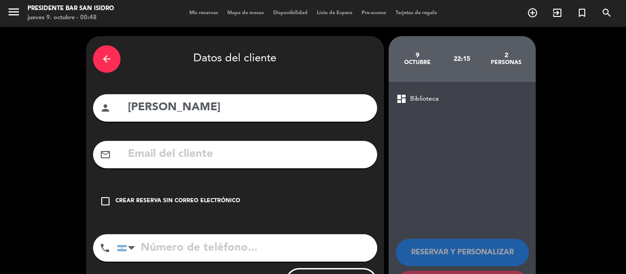
click at [196, 203] on div "Crear reserva sin correo electrónico" at bounding box center [177, 201] width 125 height 9
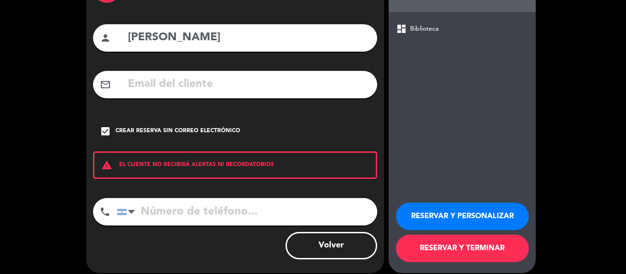
scroll to position [79, 0]
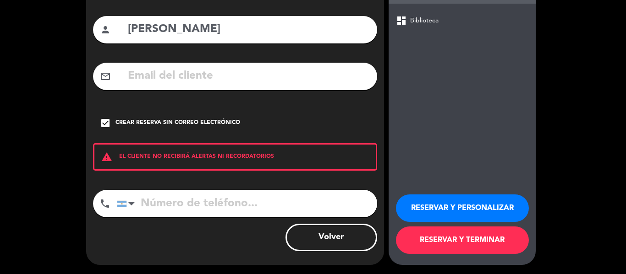
click at [441, 203] on button "RESERVAR Y PERSONALIZAR" at bounding box center [462, 208] width 133 height 27
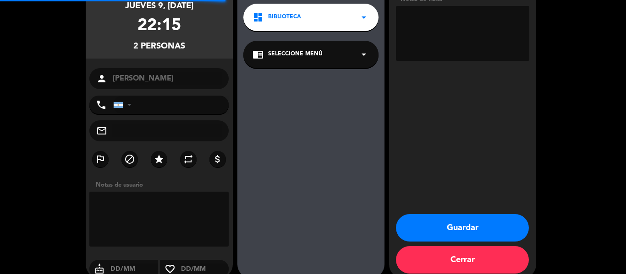
scroll to position [37, 0]
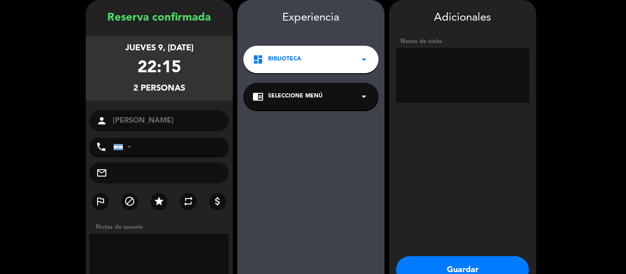
click at [448, 79] on textarea at bounding box center [462, 75] width 133 height 55
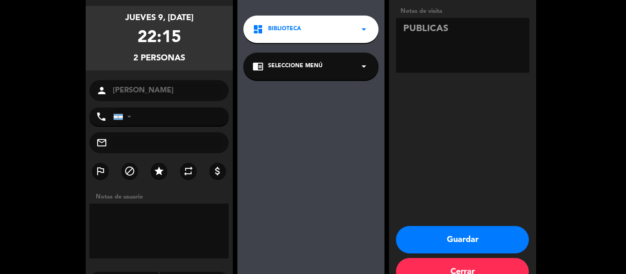
scroll to position [68, 0]
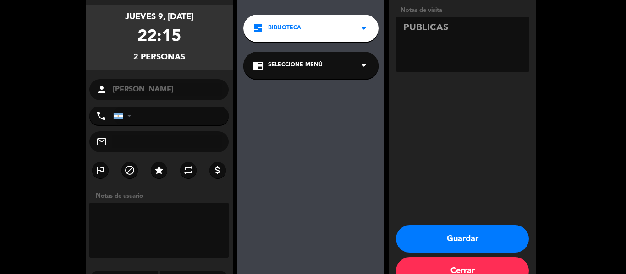
type textarea "PUBLICAS"
click at [441, 242] on button "Guardar" at bounding box center [462, 238] width 133 height 27
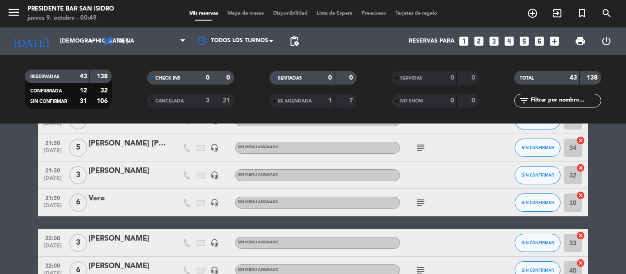
click at [426, 205] on icon "subject" at bounding box center [420, 202] width 11 height 11
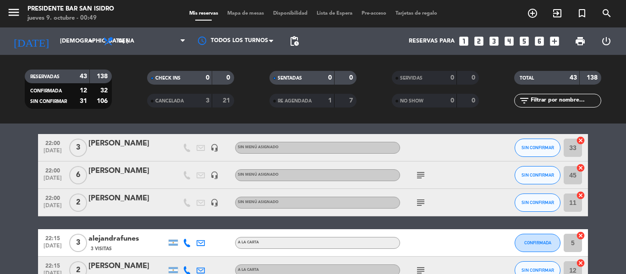
click at [421, 200] on icon "subject" at bounding box center [420, 202] width 11 height 11
click at [420, 177] on icon "subject" at bounding box center [420, 175] width 11 height 11
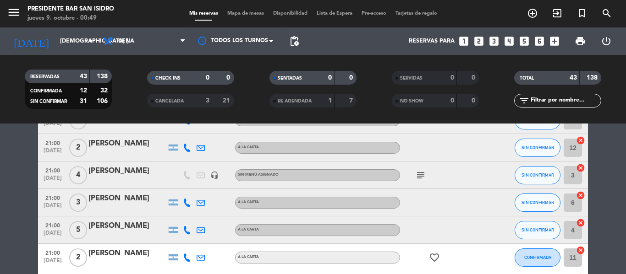
scroll to position [360, 0]
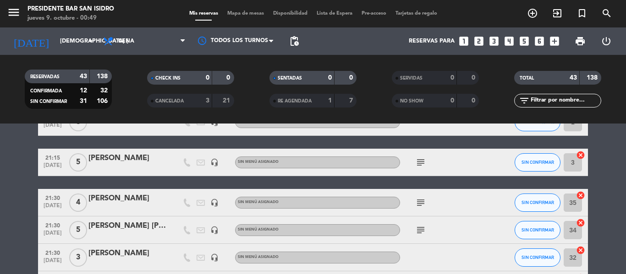
click at [416, 205] on icon "subject" at bounding box center [420, 202] width 11 height 11
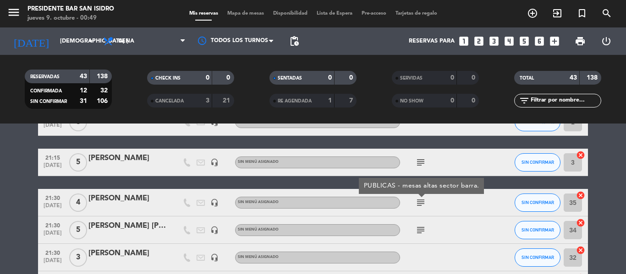
click at [419, 228] on icon "subject" at bounding box center [420, 230] width 11 height 11
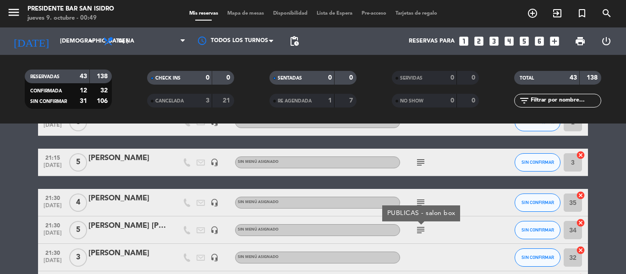
click at [124, 257] on div "[PERSON_NAME]" at bounding box center [127, 254] width 78 height 12
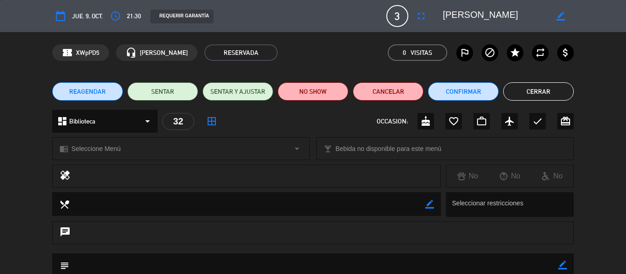
scroll to position [118, 0]
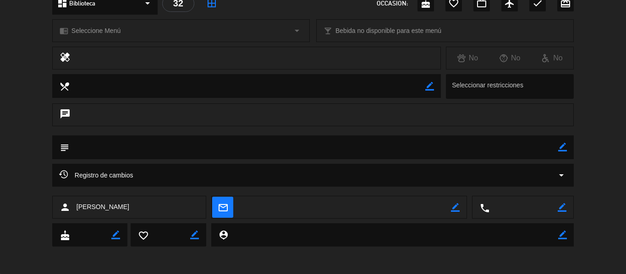
click at [560, 150] on icon "border_color" at bounding box center [562, 147] width 9 height 9
click at [519, 146] on textarea at bounding box center [313, 147] width 489 height 23
type textarea "p"
type textarea "PUBLICAS"
paste textarea "PUBLICAS"
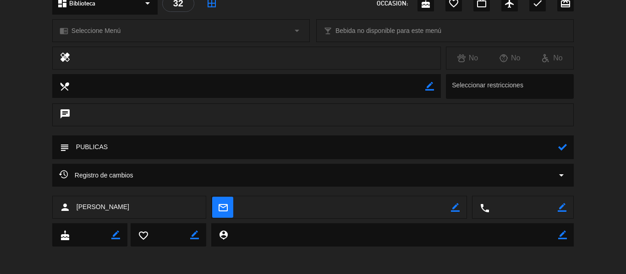
type textarea "PUBLICAS"
click at [558, 145] on icon at bounding box center [562, 147] width 9 height 9
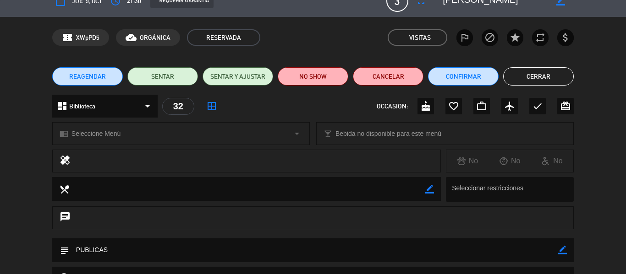
scroll to position [15, 0]
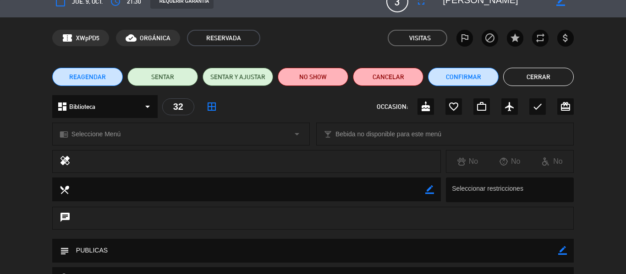
click at [536, 67] on div "REAGENDAR SENTAR SENTAR Y AJUSTAR NO SHOW Cancelar Confirmar Cerrar" at bounding box center [313, 77] width 626 height 37
click at [536, 71] on button "Cerrar" at bounding box center [538, 77] width 71 height 18
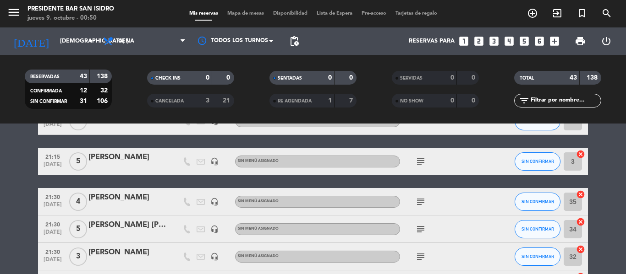
scroll to position [361, 0]
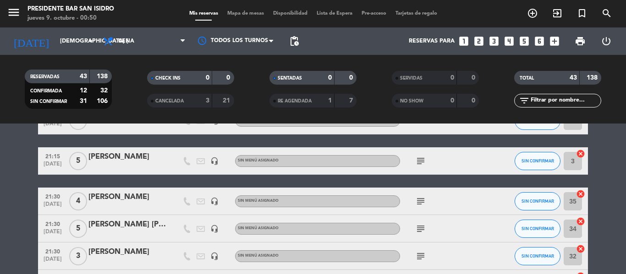
click at [421, 227] on icon "subject" at bounding box center [420, 229] width 11 height 11
click at [459, 131] on div at bounding box center [441, 120] width 82 height 27
click at [422, 258] on icon "subject" at bounding box center [420, 256] width 11 height 11
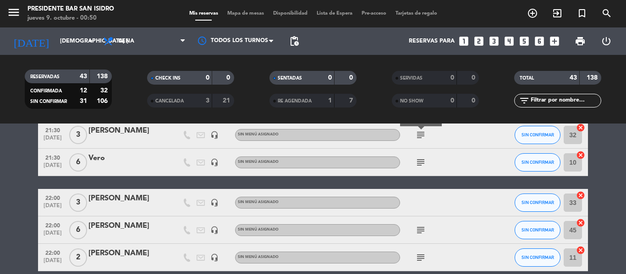
click at [135, 194] on div "[PERSON_NAME]" at bounding box center [127, 199] width 78 height 12
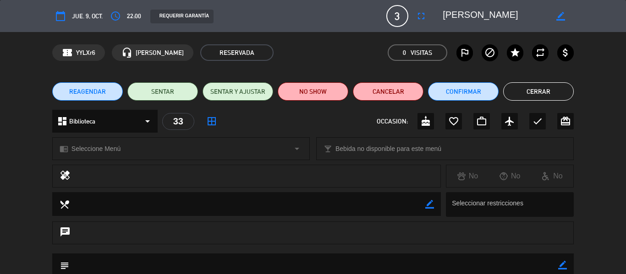
scroll to position [32, 0]
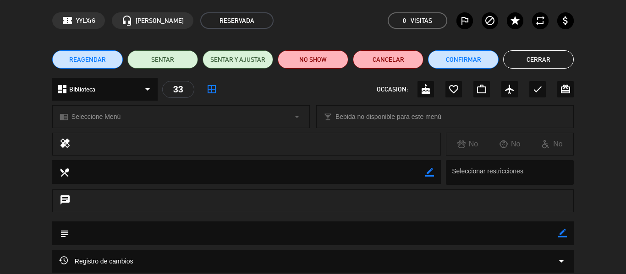
click at [568, 234] on div "subject border_color" at bounding box center [312, 234] width 521 height 24
click at [561, 235] on icon "border_color" at bounding box center [562, 233] width 9 height 9
click at [538, 232] on textarea at bounding box center [313, 233] width 489 height 23
paste textarea "PUBLICAS"
type textarea "PUBLICAS"
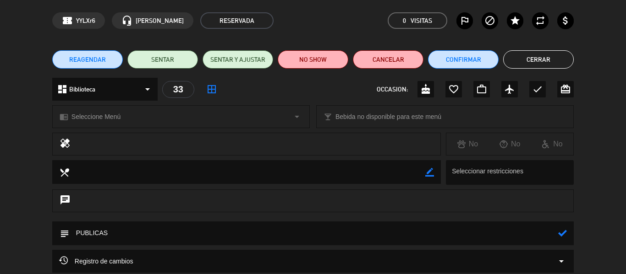
click at [564, 237] on icon at bounding box center [562, 233] width 9 height 9
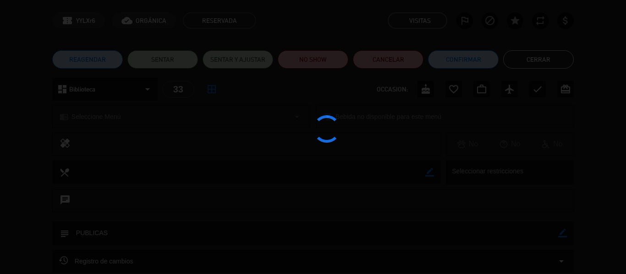
click at [540, 60] on div at bounding box center [313, 137] width 626 height 274
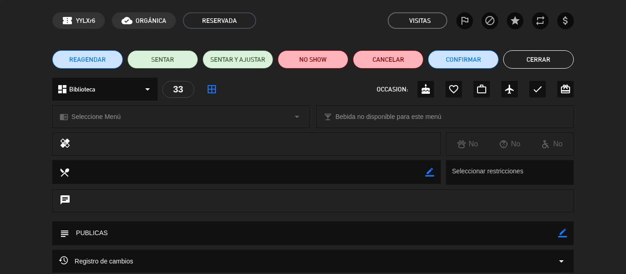
click at [540, 60] on button "Cerrar" at bounding box center [538, 59] width 71 height 18
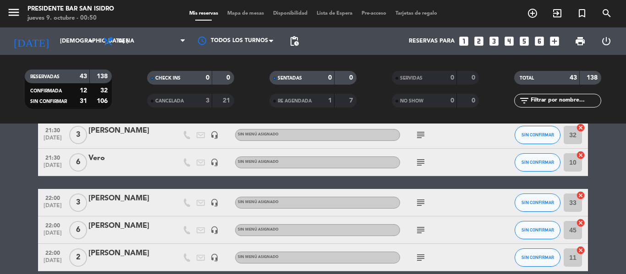
scroll to position [825, 0]
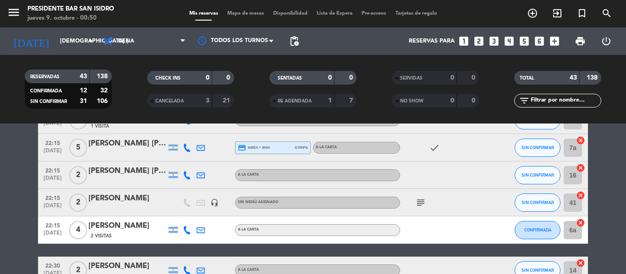
click at [420, 200] on icon "subject" at bounding box center [420, 202] width 11 height 11
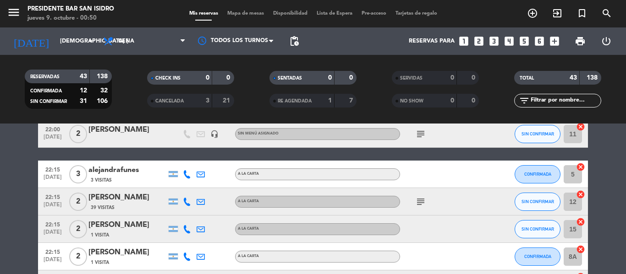
scroll to position [595, 0]
